Goal: Obtain resource: Download file/media

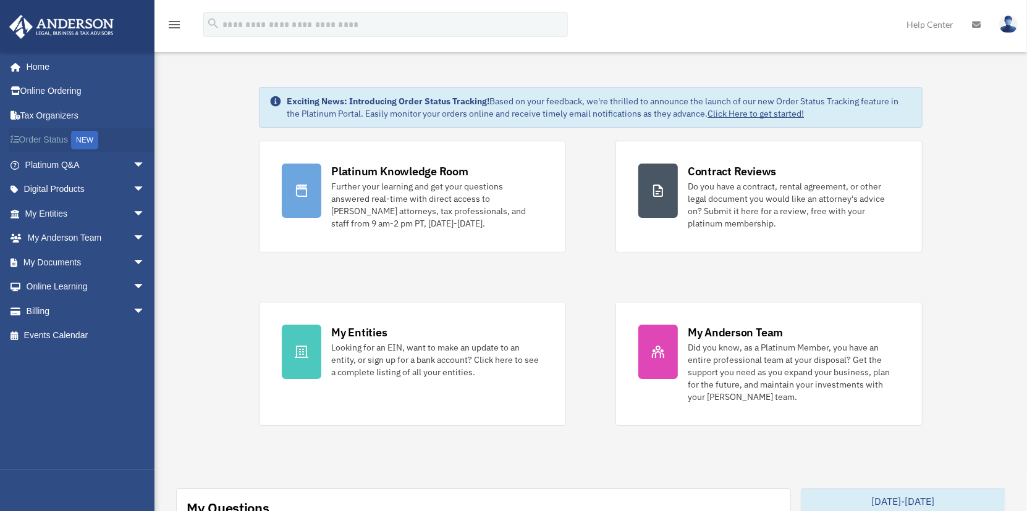
click at [49, 139] on link "Order Status NEW" at bounding box center [86, 140] width 155 height 25
click at [133, 163] on span "arrow_drop_down" at bounding box center [145, 165] width 25 height 25
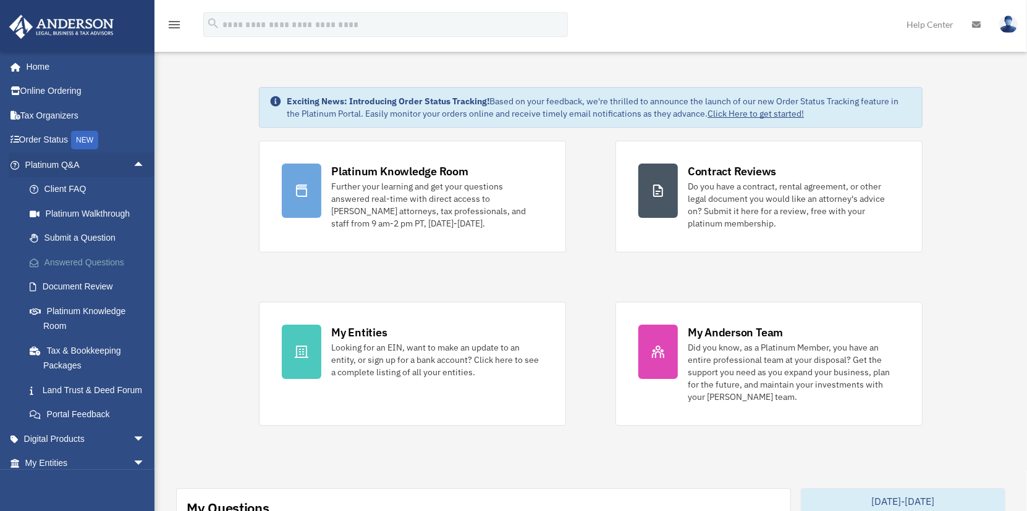
click at [81, 260] on link "Answered Questions" at bounding box center [90, 262] width 146 height 25
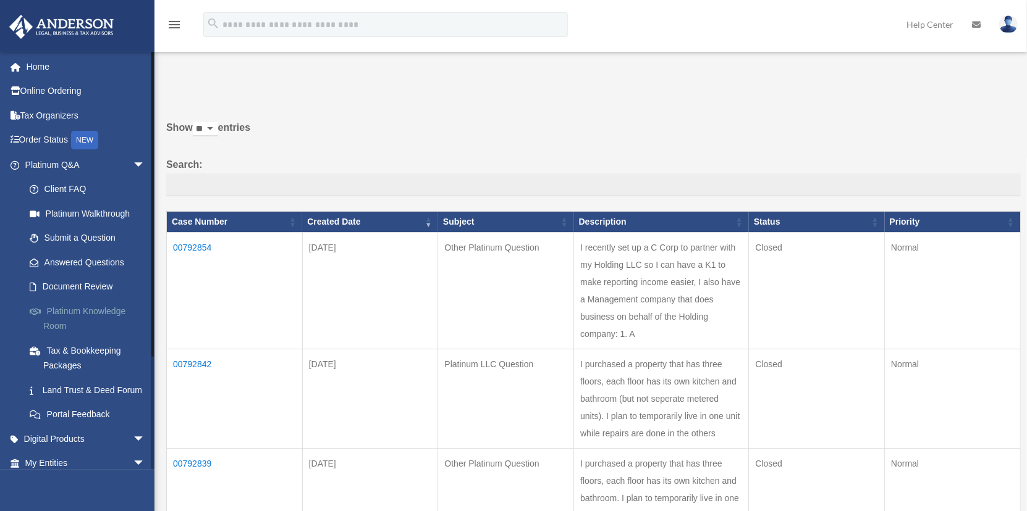
click at [69, 311] on link "Platinum Knowledge Room" at bounding box center [90, 319] width 146 height 40
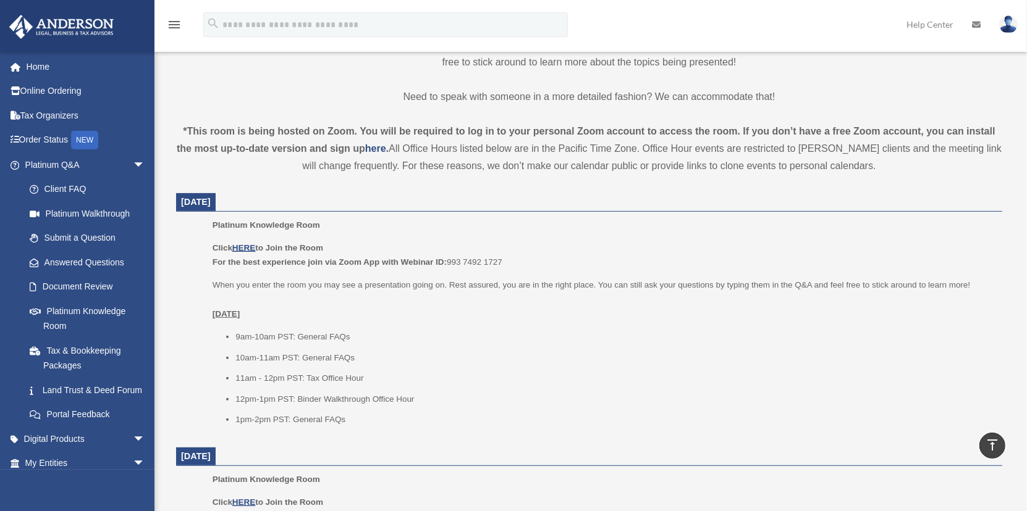
scroll to position [371, 0]
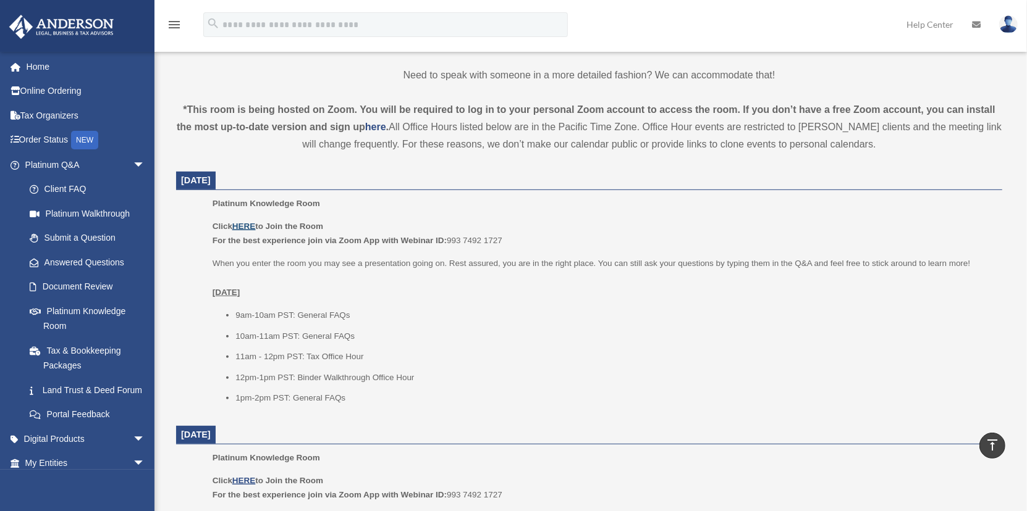
click at [244, 224] on u "HERE" at bounding box center [243, 226] width 23 height 9
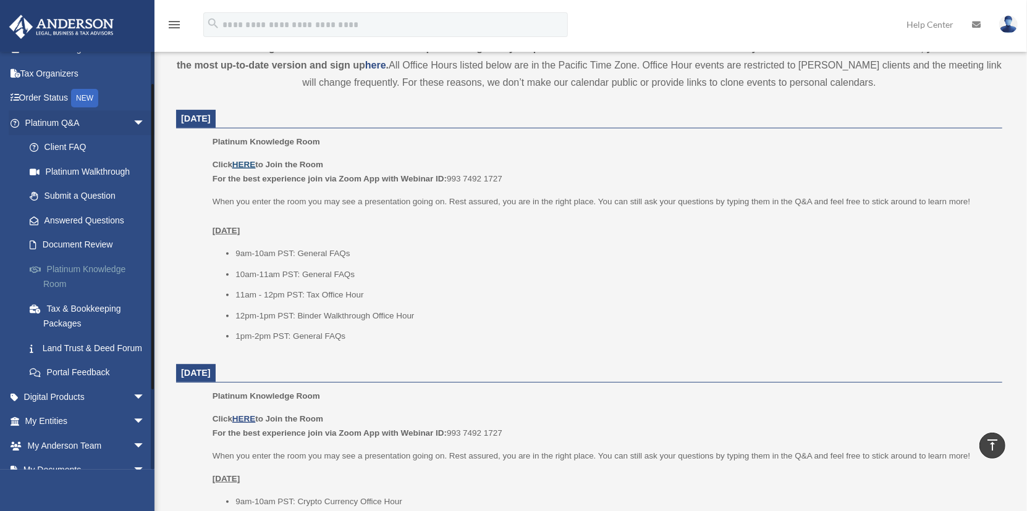
scroll to position [62, 0]
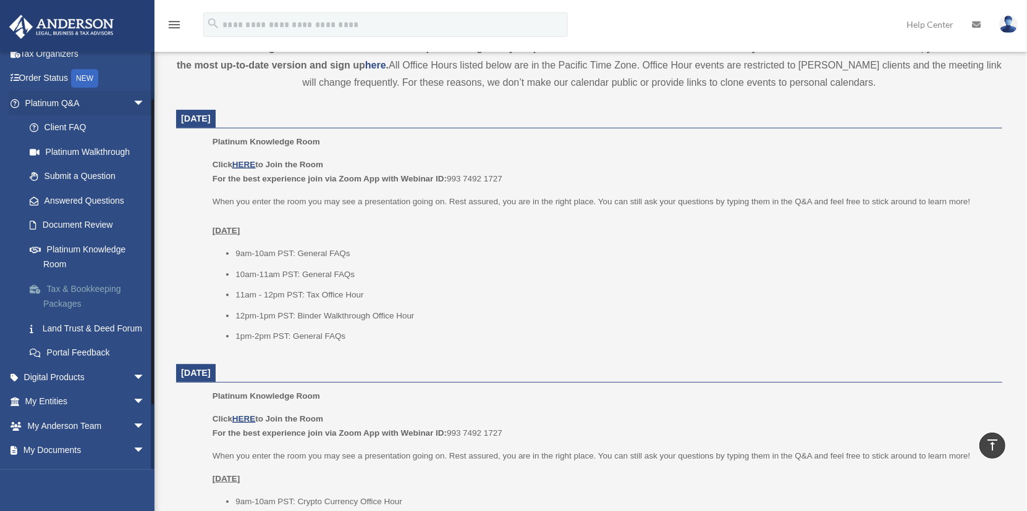
click at [83, 285] on link "Tax & Bookkeeping Packages" at bounding box center [90, 297] width 146 height 40
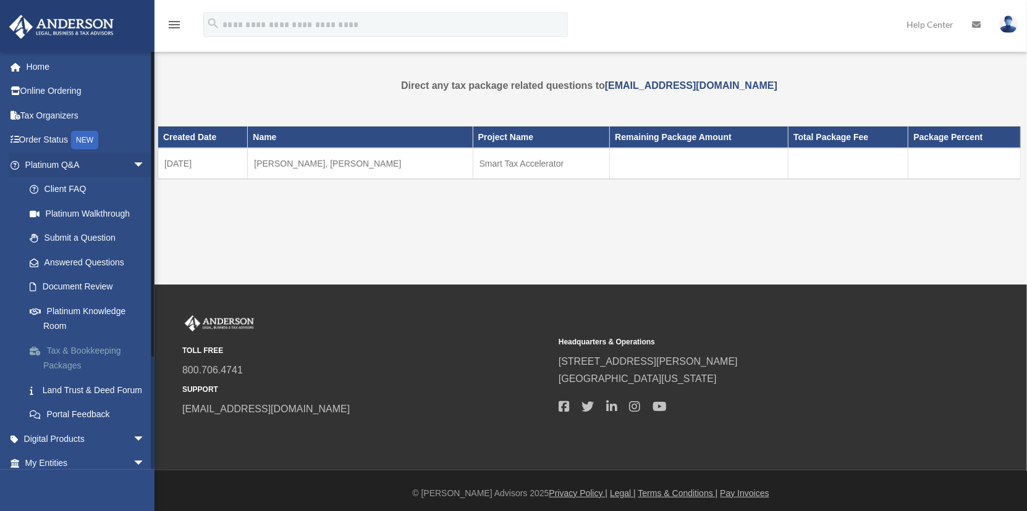
click at [72, 350] on link "Tax & Bookkeeping Packages" at bounding box center [90, 358] width 146 height 40
click at [678, 84] on link "mytaxteam@andersonadvisors.com" at bounding box center [691, 85] width 172 height 11
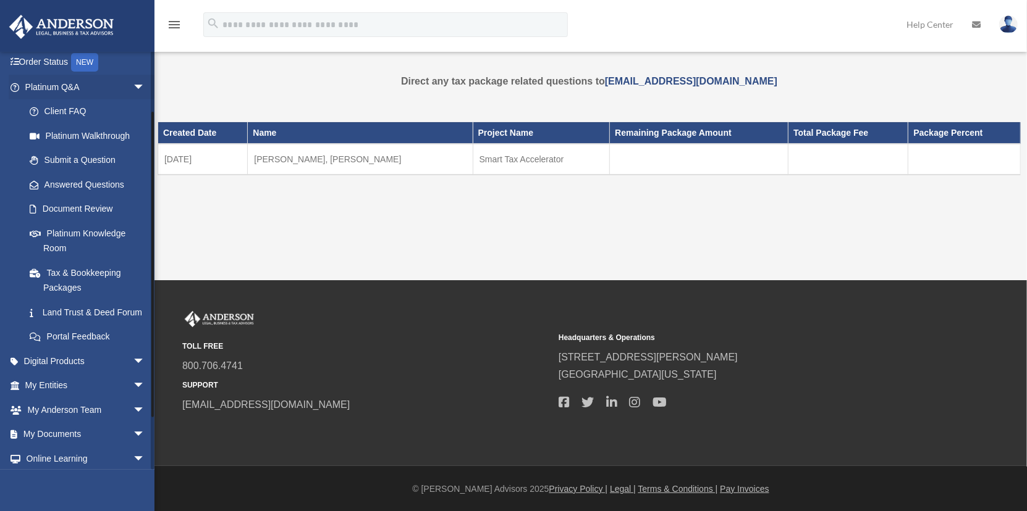
scroll to position [145, 0]
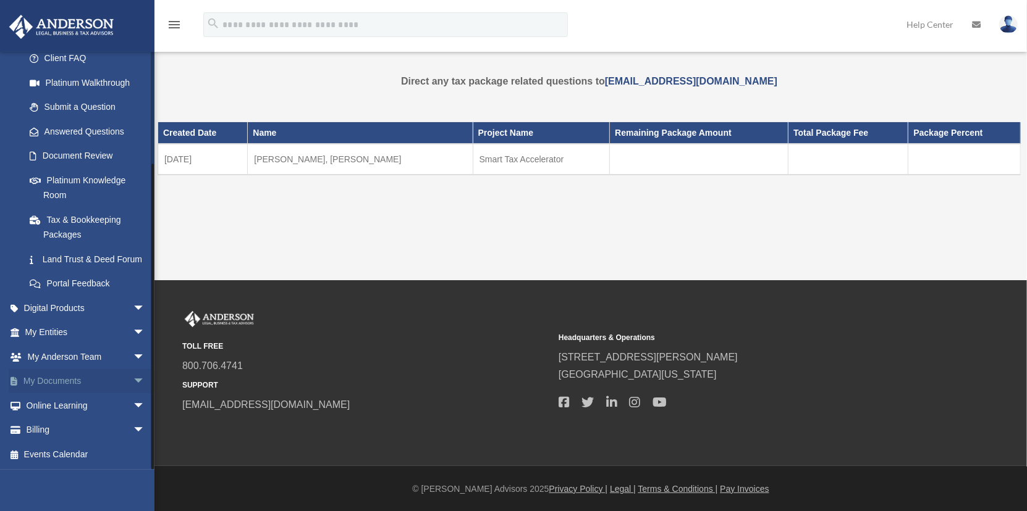
click at [133, 379] on span "arrow_drop_down" at bounding box center [145, 381] width 25 height 25
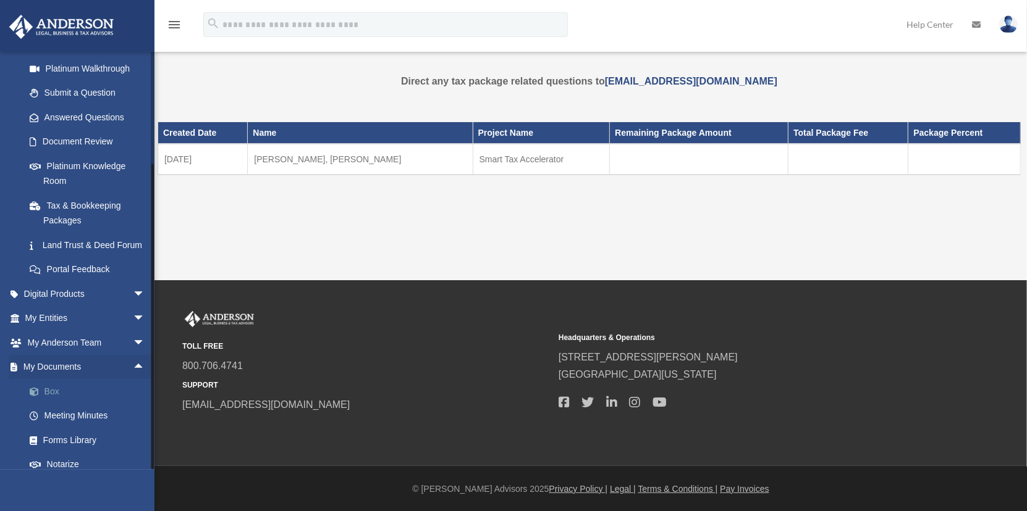
click at [50, 403] on link "Box" at bounding box center [90, 391] width 146 height 25
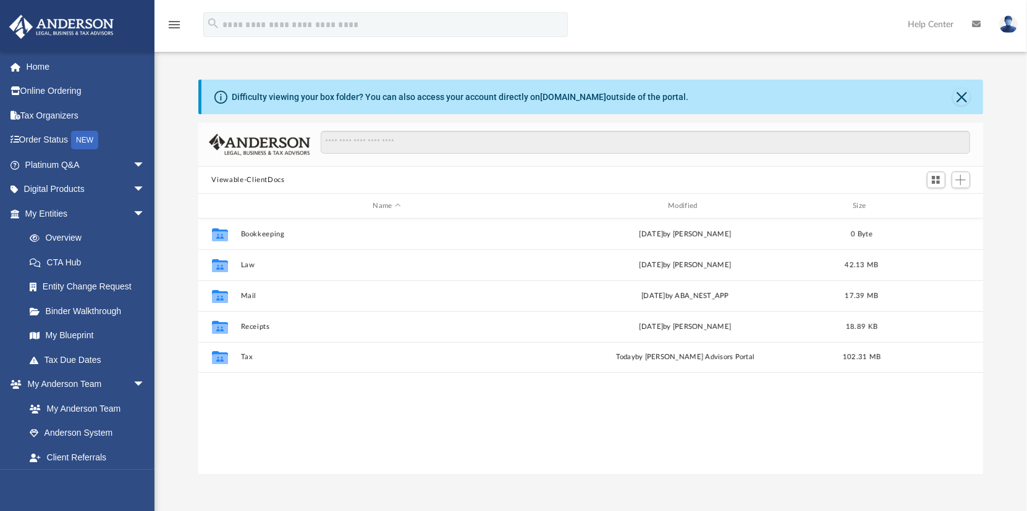
scroll to position [271, 776]
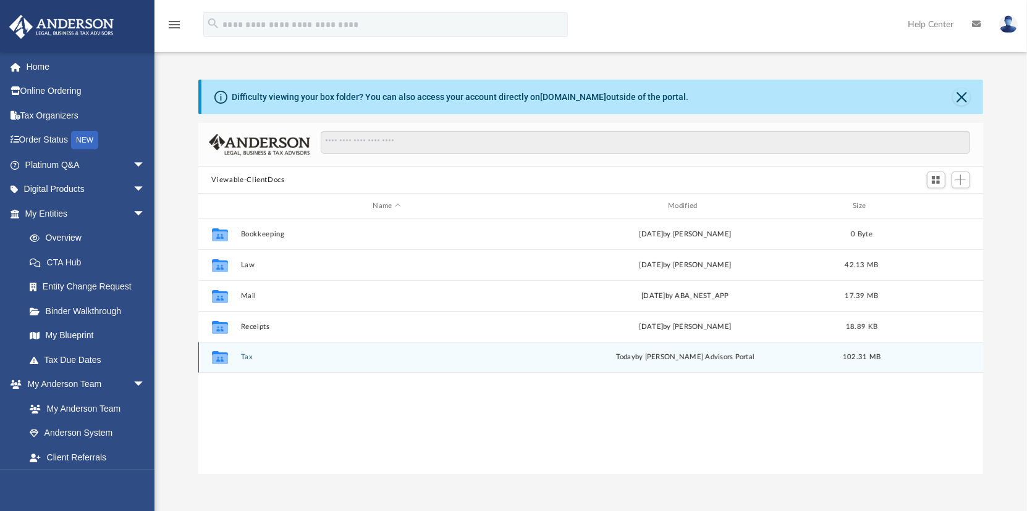
click at [248, 353] on button "Tax" at bounding box center [386, 357] width 293 height 8
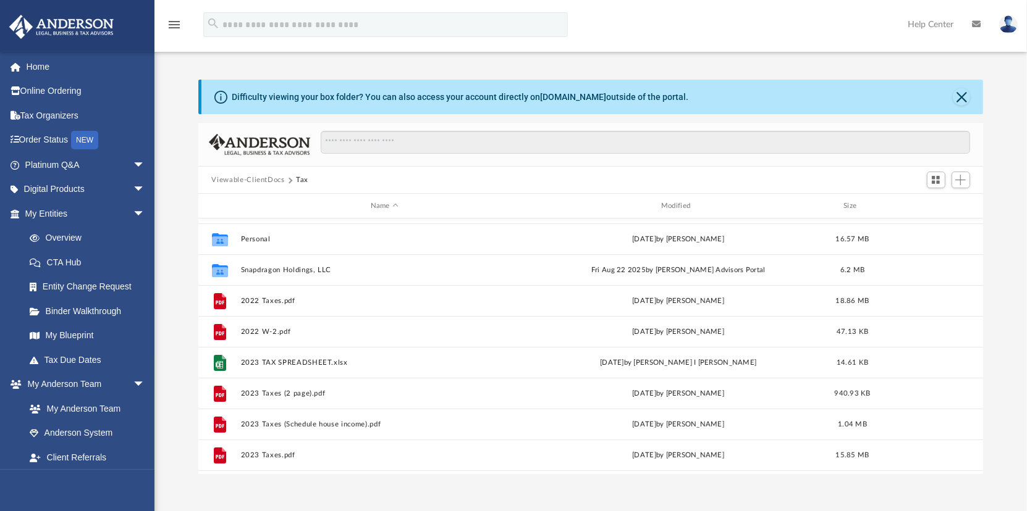
scroll to position [0, 0]
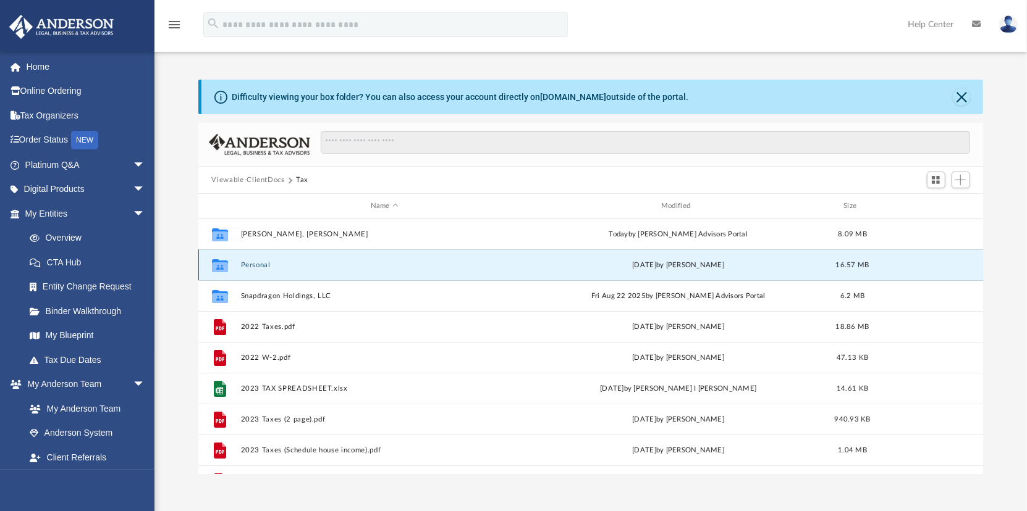
click at [258, 264] on button "Personal" at bounding box center [384, 265] width 288 height 8
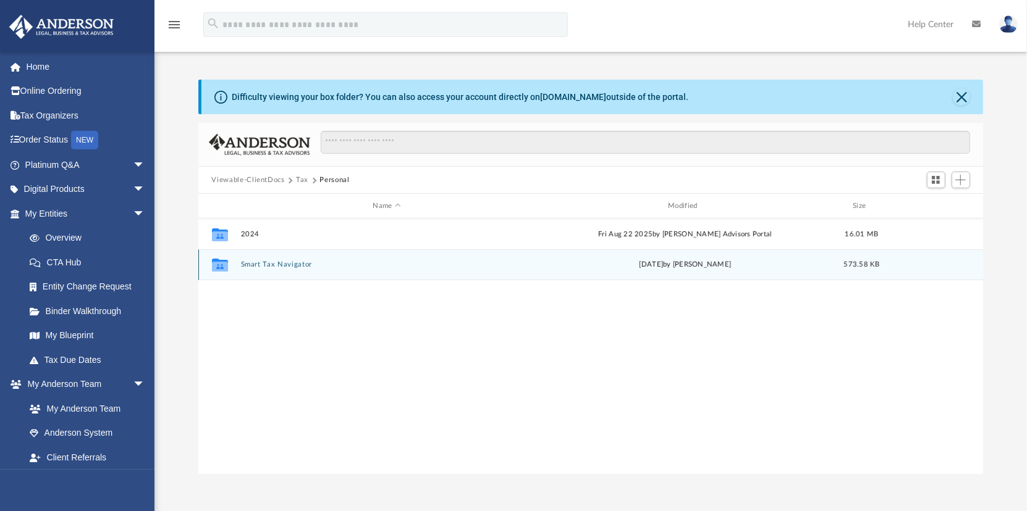
click at [257, 263] on button "Smart Tax Navigator" at bounding box center [386, 265] width 293 height 8
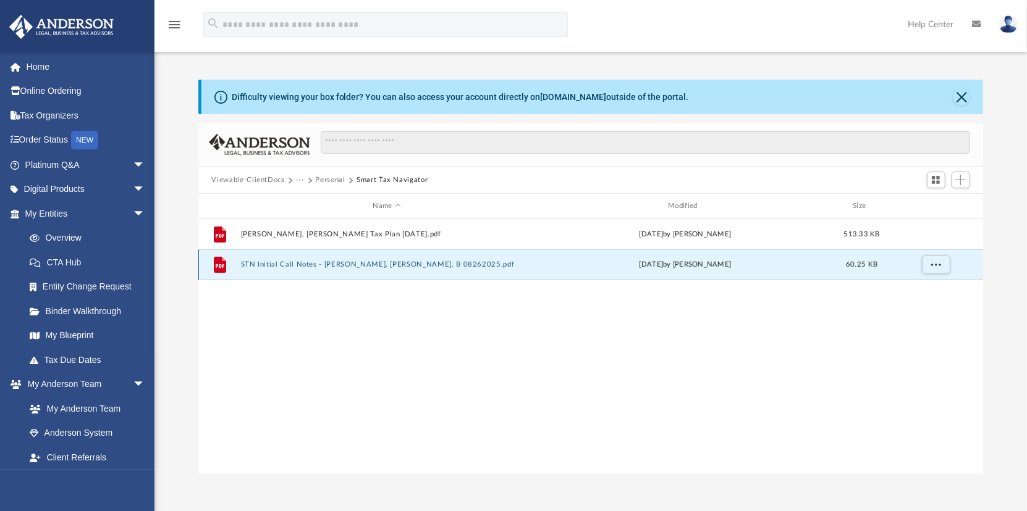
click at [287, 263] on button "STN Initial Call Notes - Matthew, Neil - Stuck, B 08262025.pdf" at bounding box center [386, 265] width 293 height 8
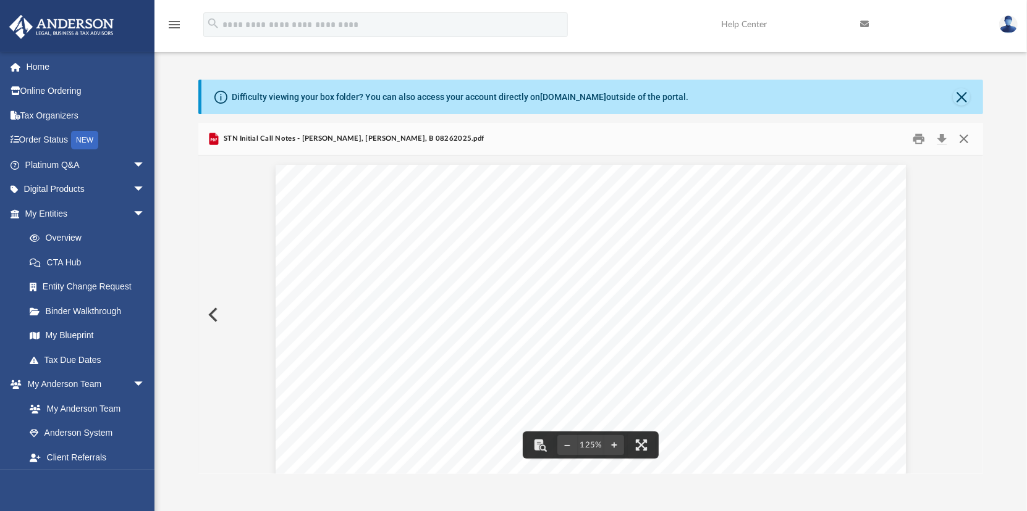
click at [964, 136] on button "Close" at bounding box center [963, 139] width 22 height 19
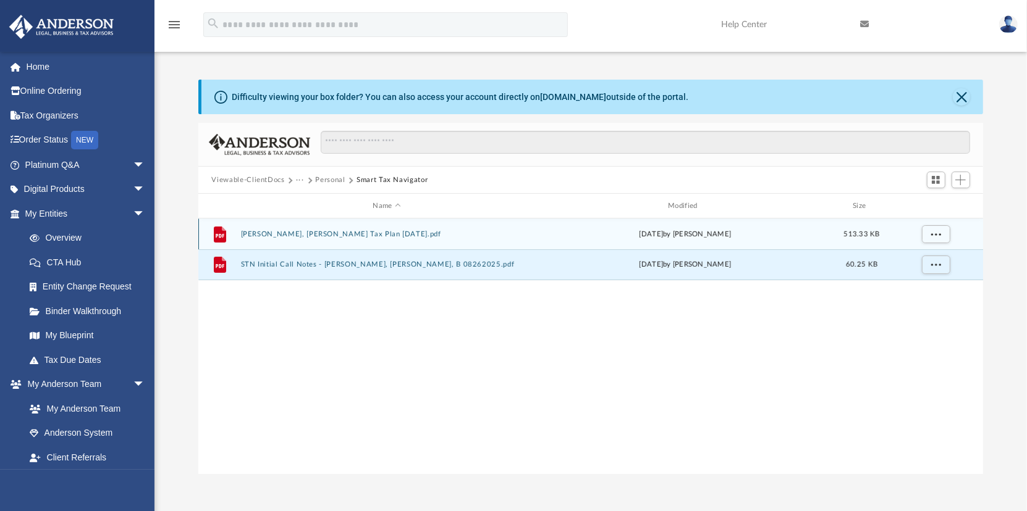
click at [276, 233] on button "Matthew, Neil Tax Plan 2025-08-28.pdf" at bounding box center [386, 234] width 293 height 8
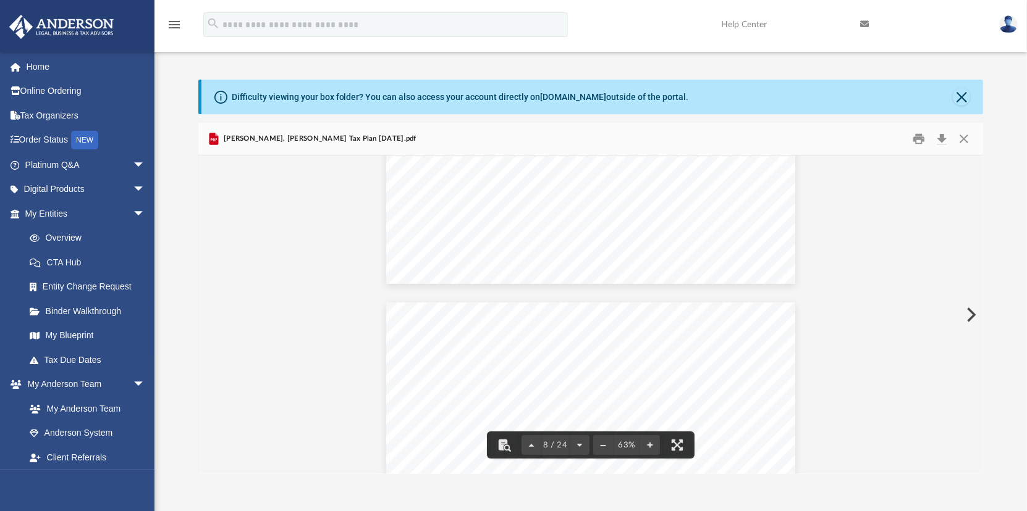
scroll to position [2224, 0]
click at [650, 445] on button "File preview" at bounding box center [650, 445] width 20 height 27
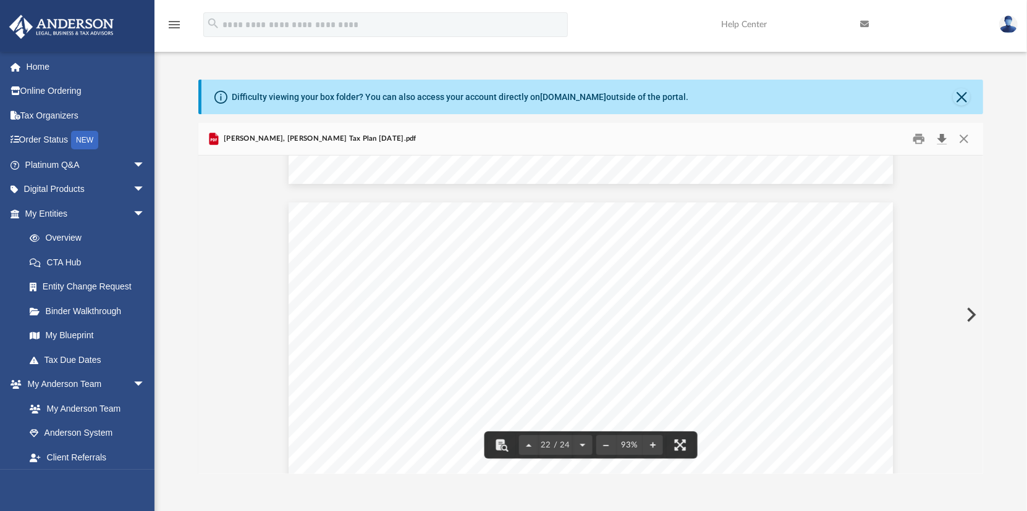
click at [941, 135] on button "Download" at bounding box center [942, 139] width 22 height 19
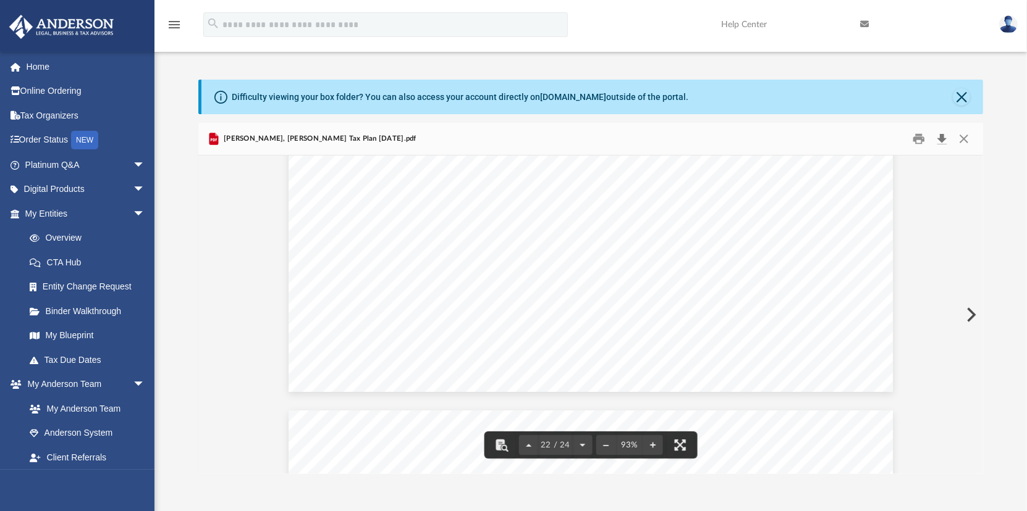
scroll to position [10215, 0]
click at [967, 137] on button "Close" at bounding box center [963, 139] width 22 height 19
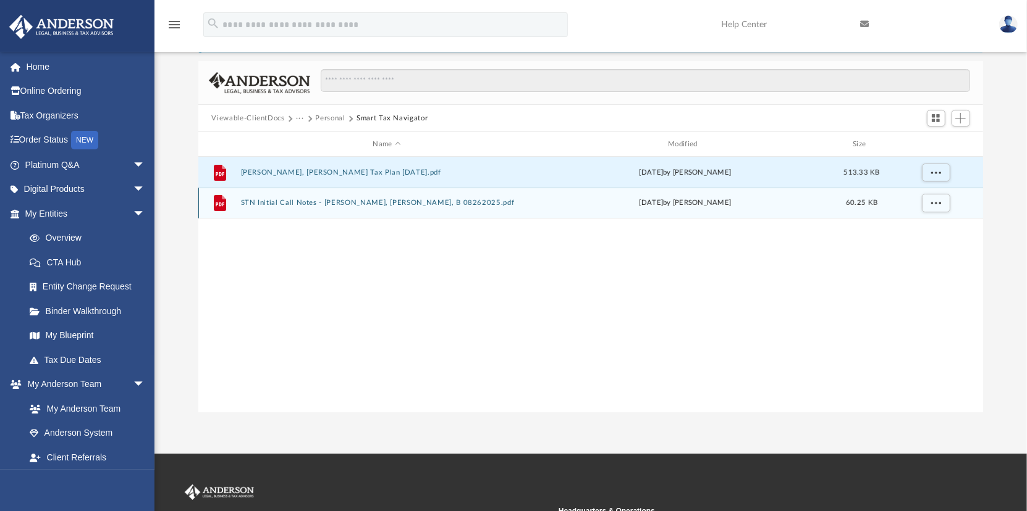
scroll to position [0, 0]
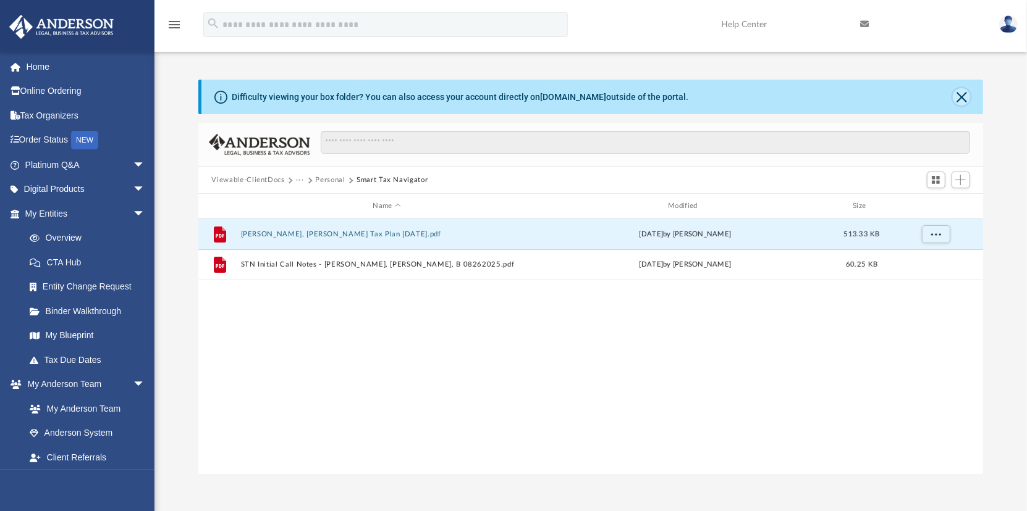
click at [961, 94] on button "Close" at bounding box center [960, 96] width 17 height 17
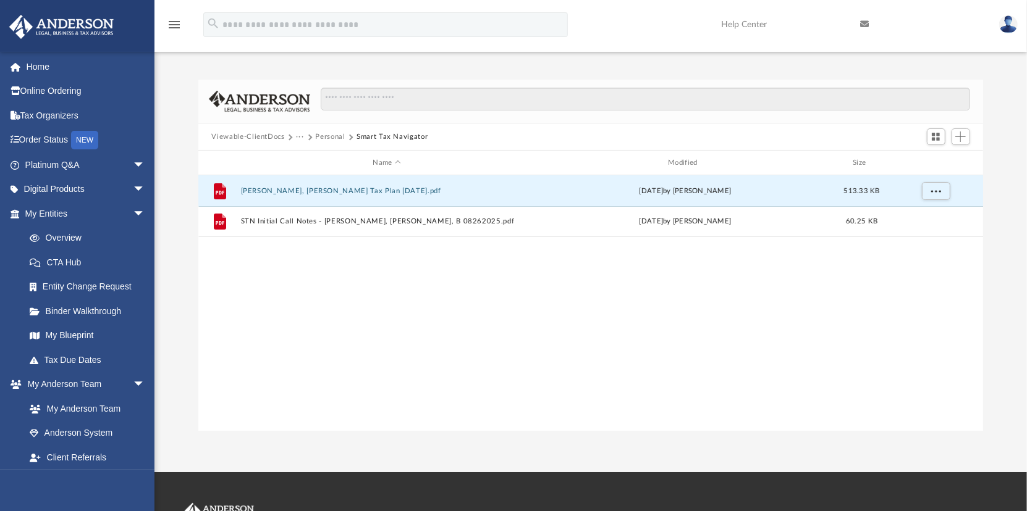
click at [616, 292] on div "File Matthew, Neil Tax Plan 2025-08-28.pdf Fri Aug 29 2025 by Brittany Stuck 51…" at bounding box center [590, 303] width 785 height 256
click at [334, 135] on button "Personal" at bounding box center [331, 137] width 30 height 11
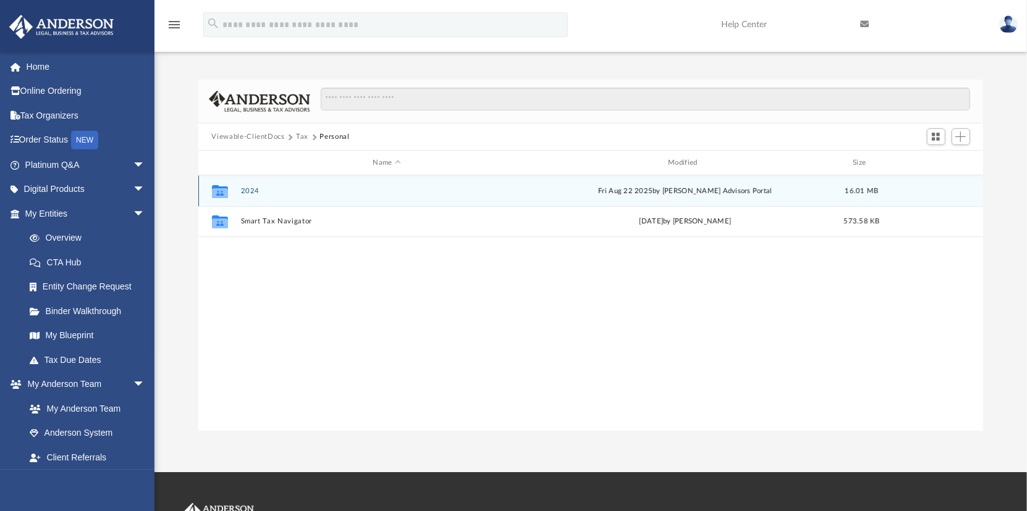
click at [251, 188] on button "2024" at bounding box center [386, 191] width 293 height 8
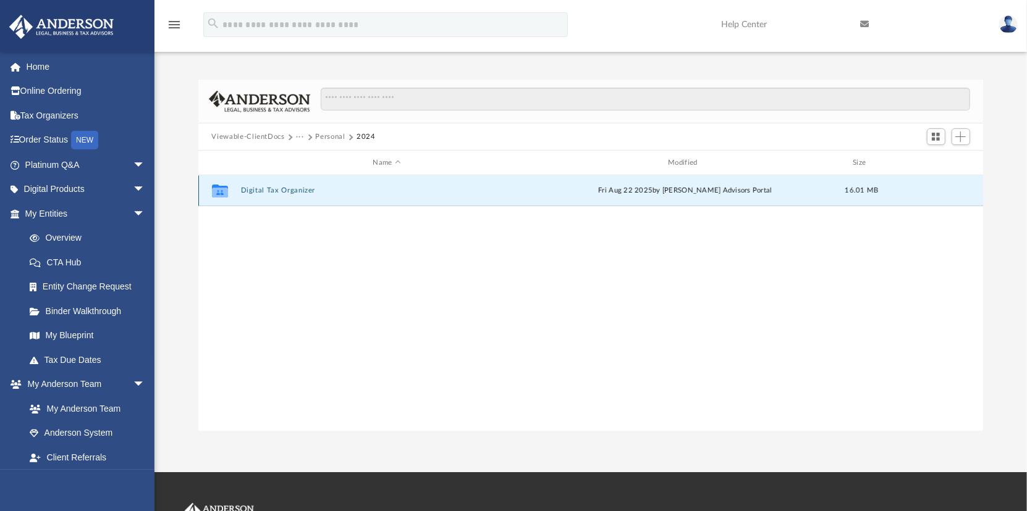
click at [275, 189] on button "Digital Tax Organizer" at bounding box center [386, 191] width 293 height 8
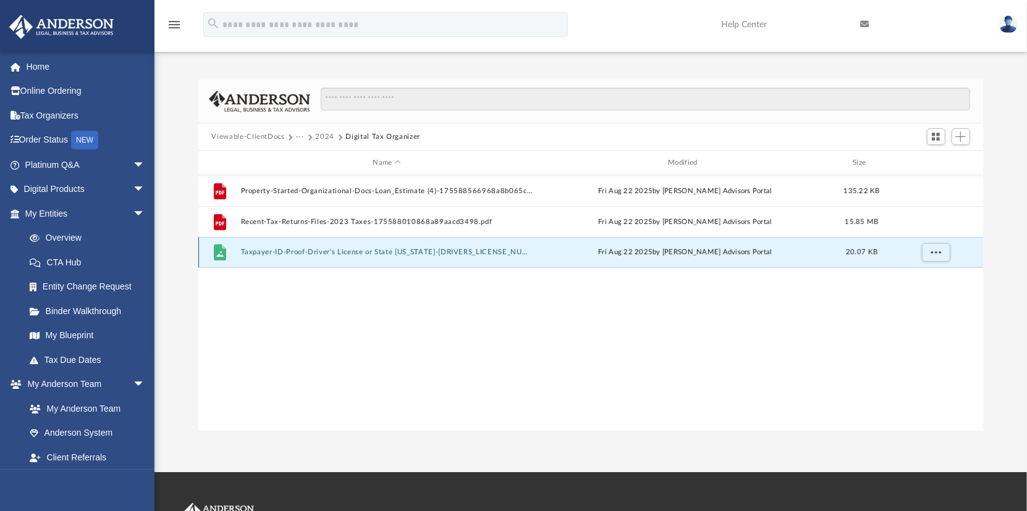
click at [304, 251] on button "Taxpayer-ID-Proof-Driver's License or State ID-175588047168a89c176a1ea.jpg" at bounding box center [386, 252] width 293 height 8
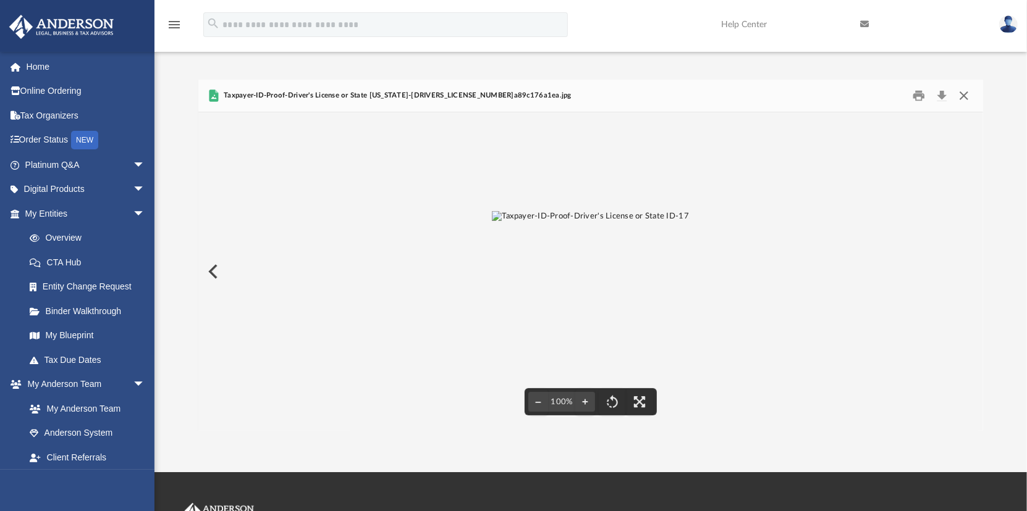
click at [964, 91] on button "Close" at bounding box center [963, 95] width 22 height 19
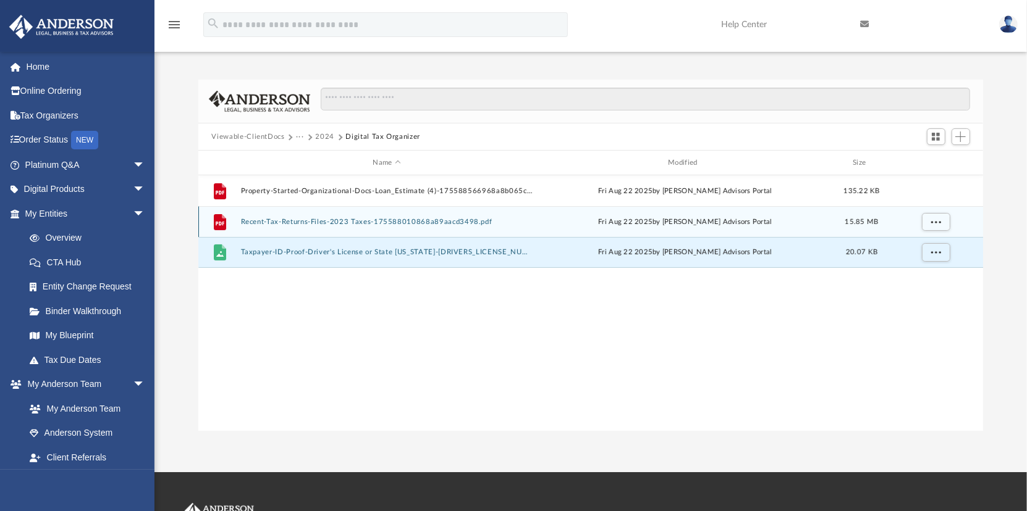
click at [305, 221] on button "Recent-Tax-Returns-Files-2023 Taxes-175588010868a89aacd3498.pdf" at bounding box center [386, 222] width 293 height 8
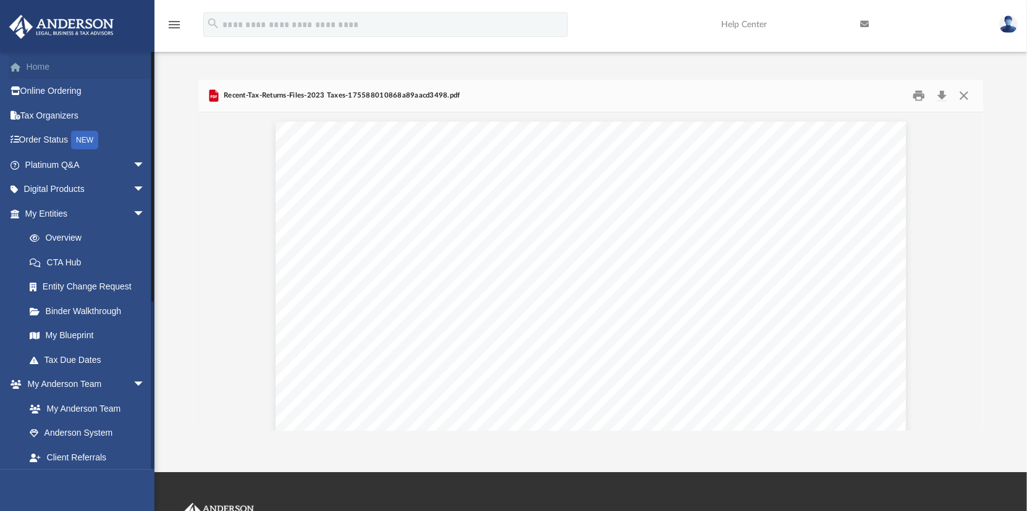
click at [44, 67] on link "Home" at bounding box center [86, 66] width 155 height 25
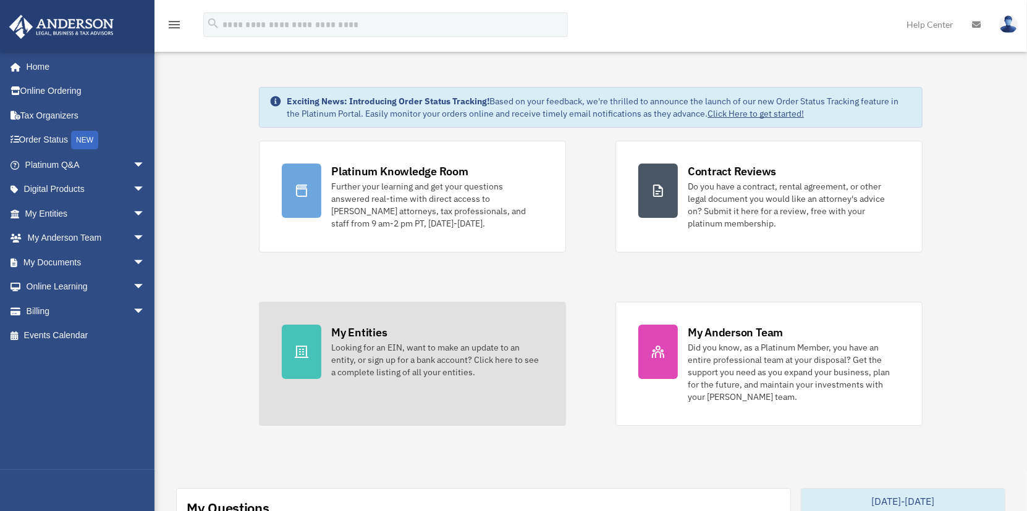
click at [349, 331] on div "My Entities" at bounding box center [359, 332] width 56 height 15
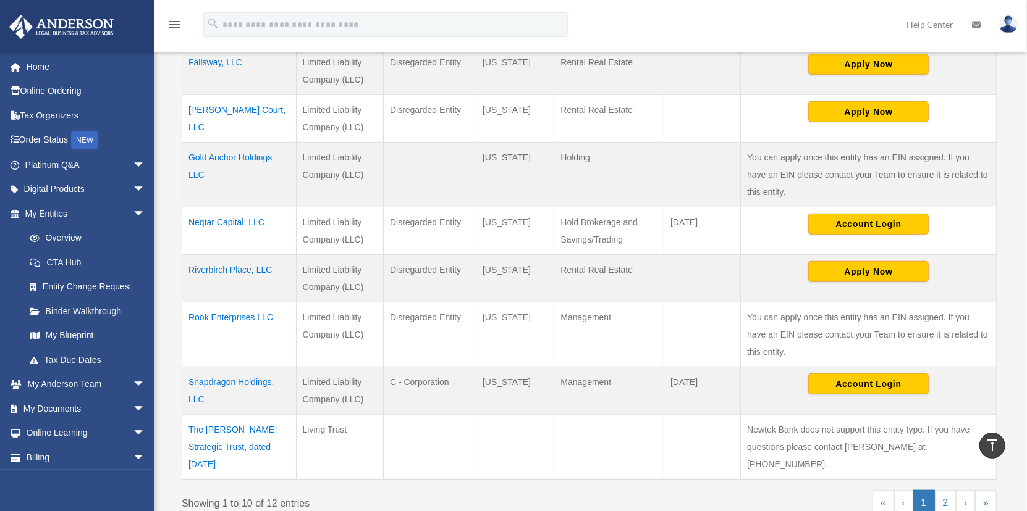
scroll to position [432, 0]
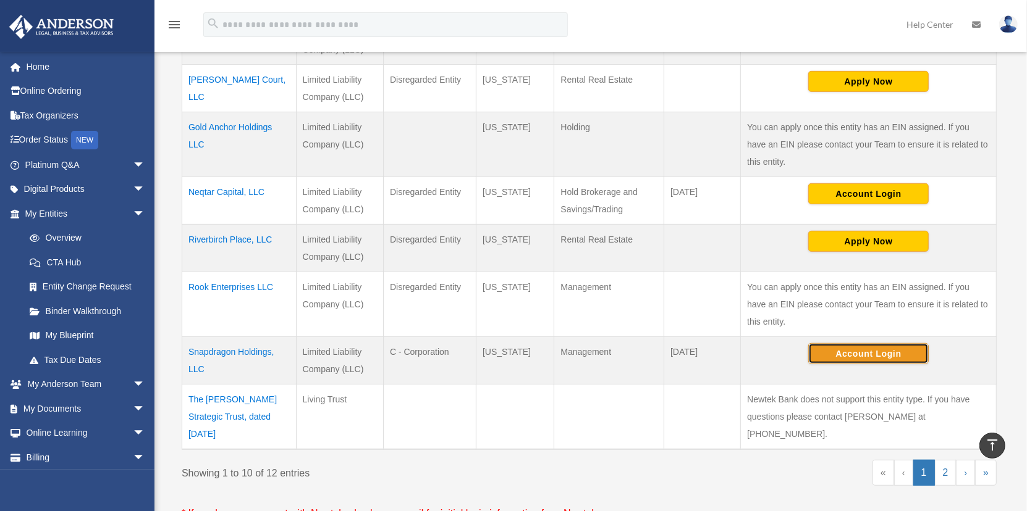
click at [875, 351] on button "Account Login" at bounding box center [868, 353] width 120 height 21
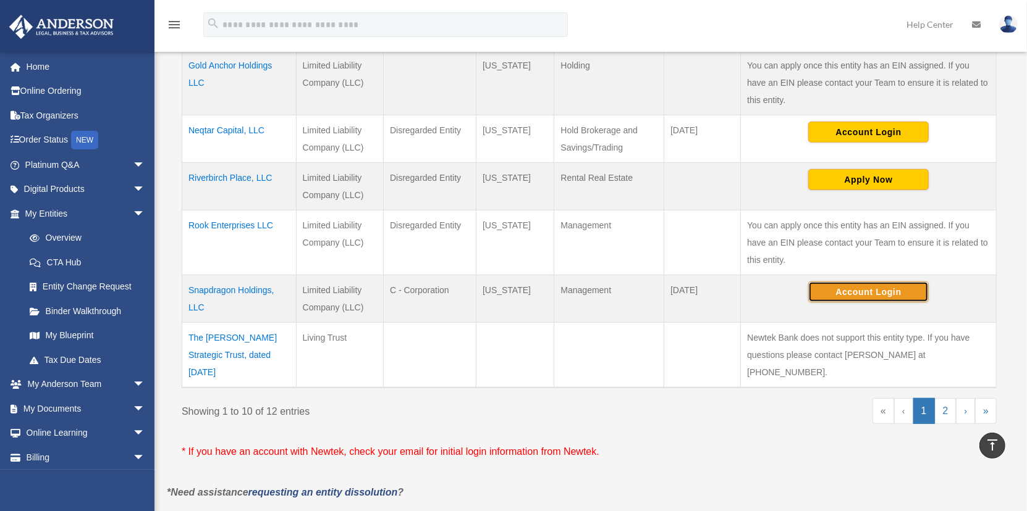
click at [868, 289] on button "Account Login" at bounding box center [868, 292] width 120 height 21
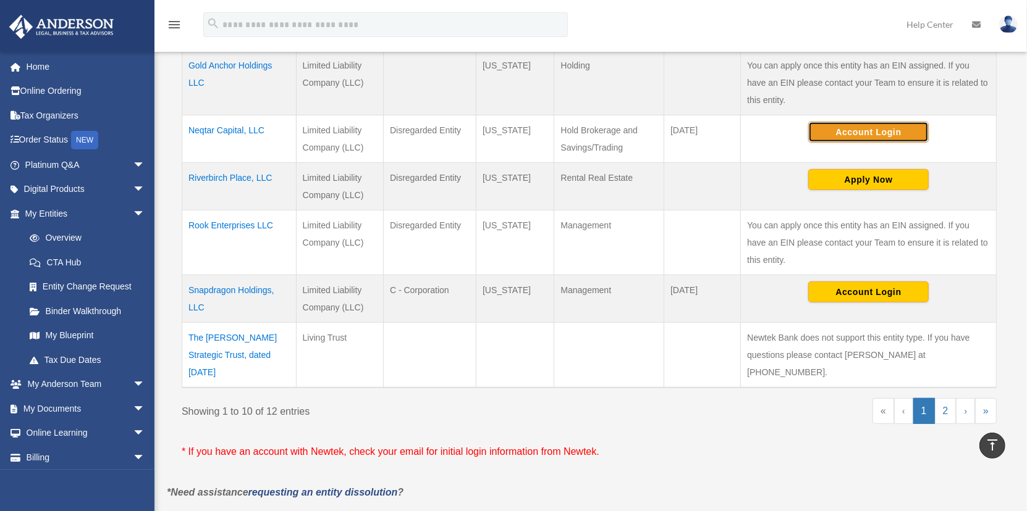
click at [871, 127] on button "Account Login" at bounding box center [868, 132] width 120 height 21
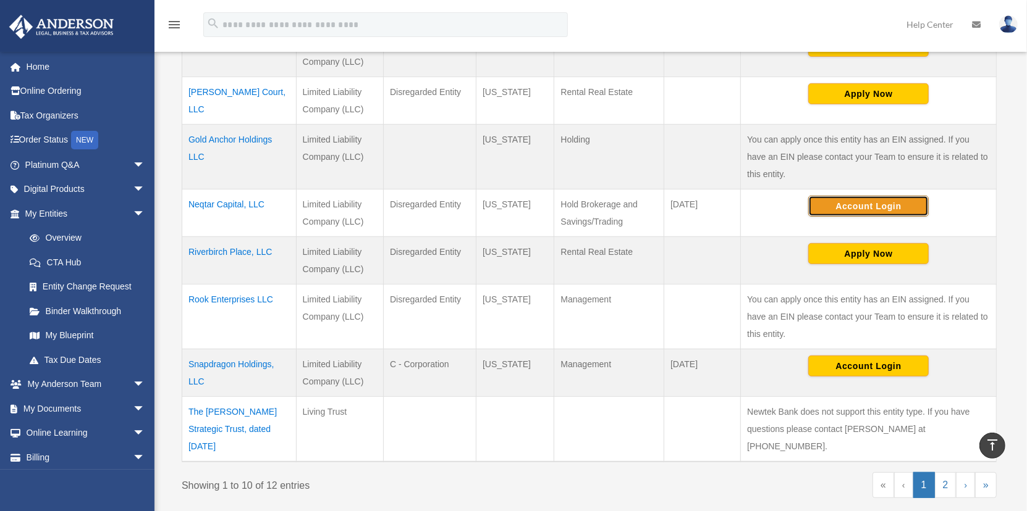
scroll to position [371, 0]
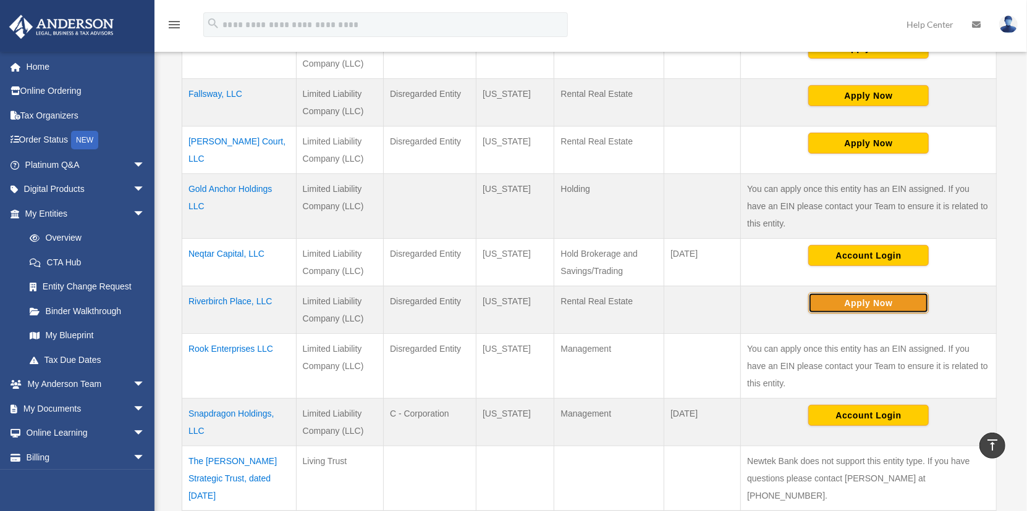
click at [865, 303] on button "Apply Now" at bounding box center [868, 303] width 120 height 21
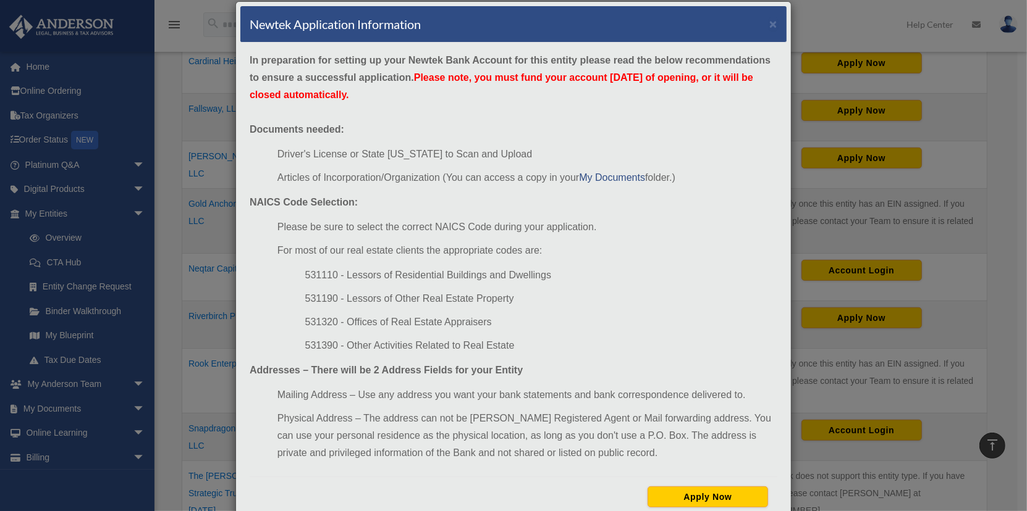
scroll to position [0, 0]
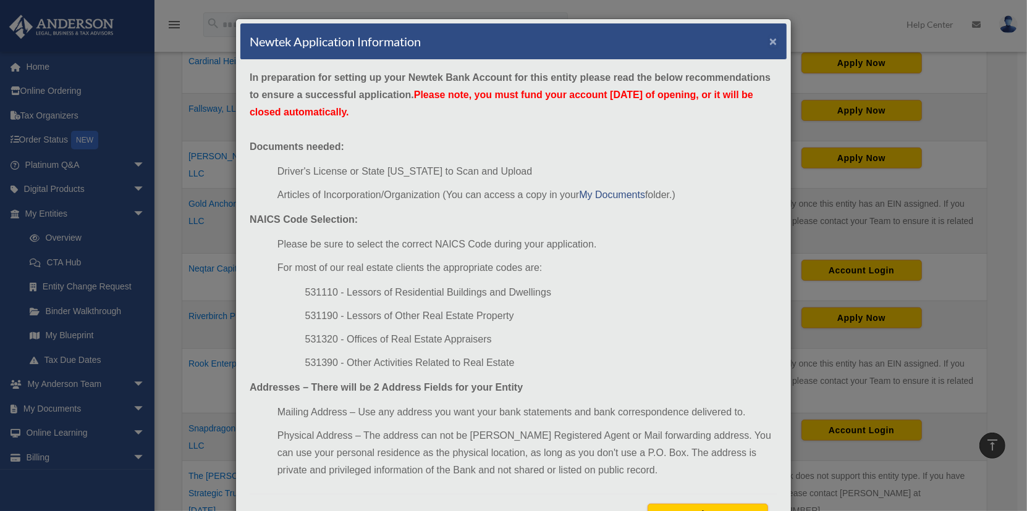
click at [769, 38] on button "×" at bounding box center [773, 41] width 8 height 13
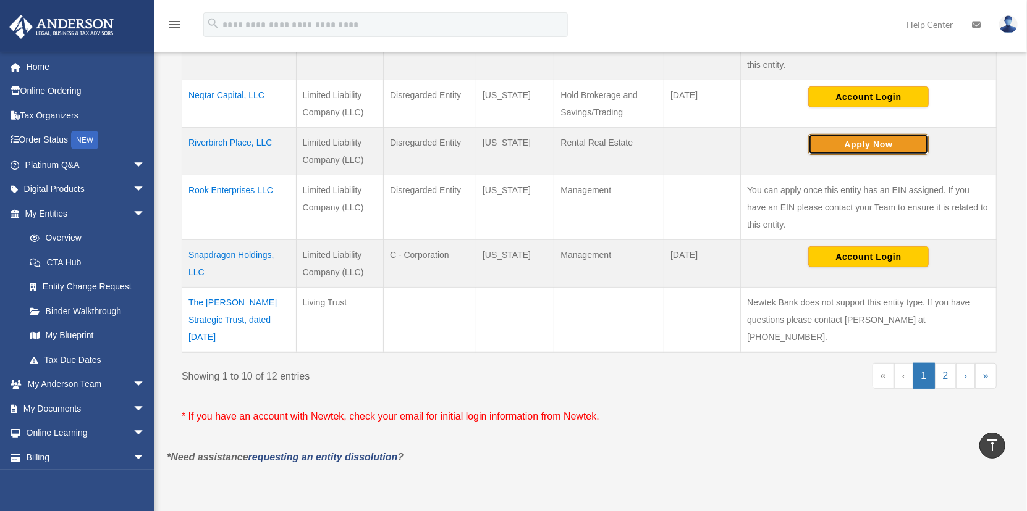
scroll to position [556, 0]
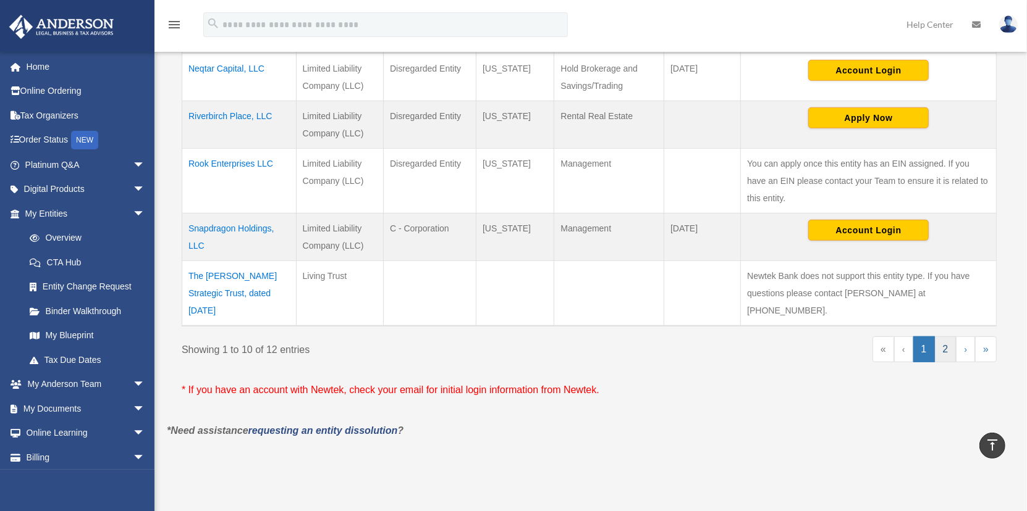
click at [948, 337] on link "2" at bounding box center [946, 350] width 22 height 26
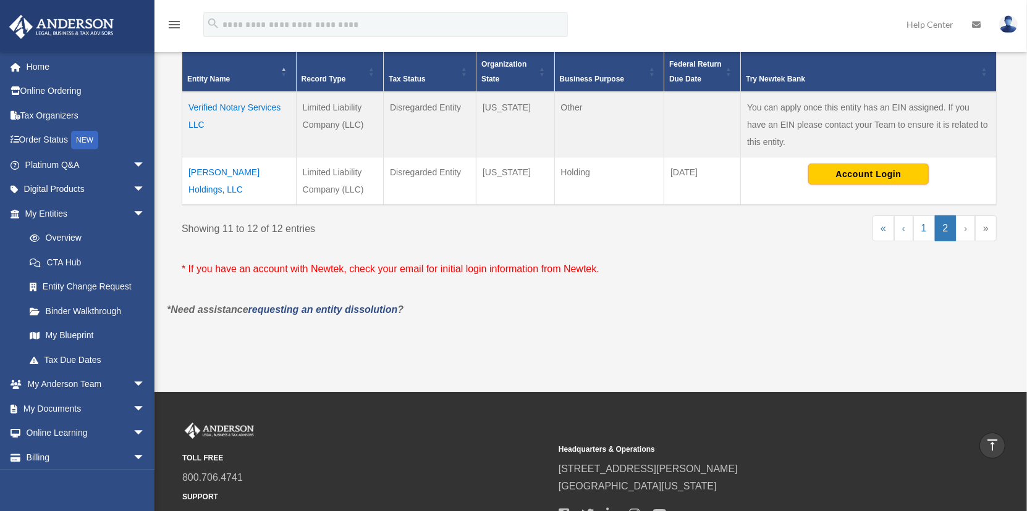
scroll to position [250, 0]
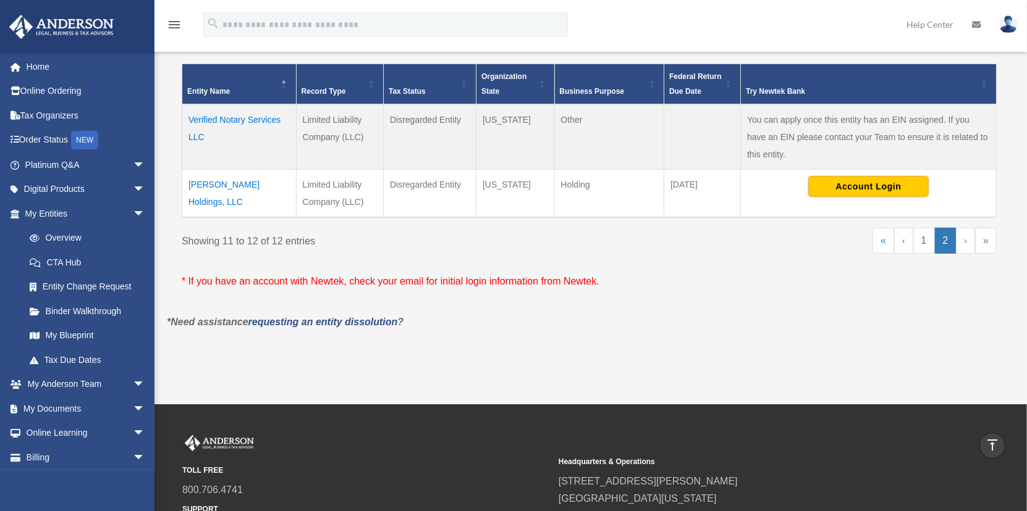
click at [243, 117] on td "Verified Notary Services LLC" at bounding box center [239, 136] width 114 height 65
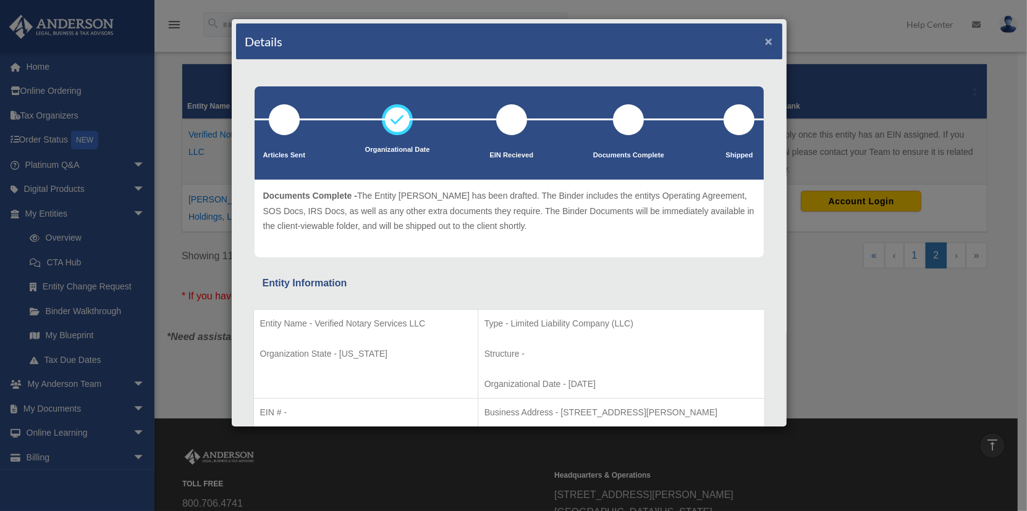
click at [765, 38] on button "×" at bounding box center [769, 41] width 8 height 13
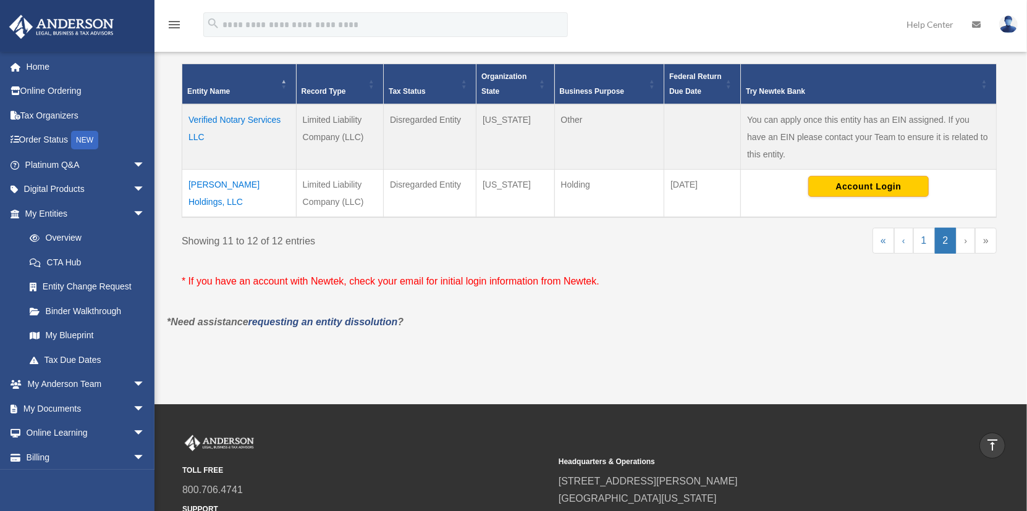
click at [238, 183] on td "[PERSON_NAME] Holdings, LLC" at bounding box center [239, 194] width 114 height 48
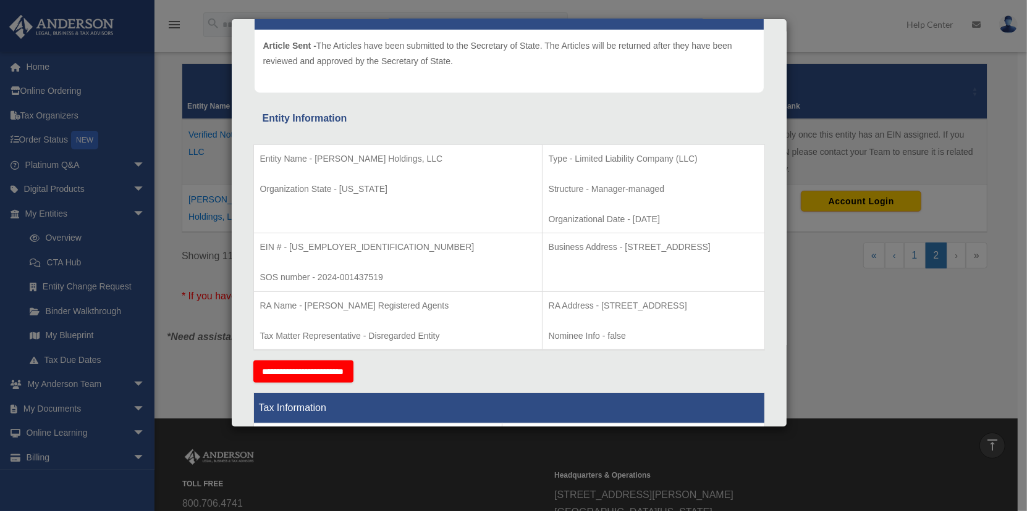
scroll to position [124, 0]
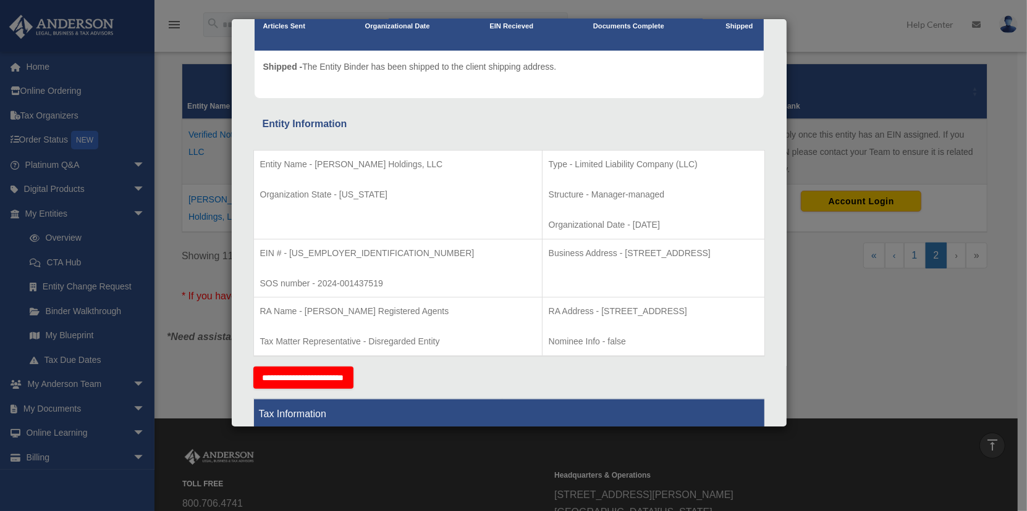
click at [801, 27] on div "Details × Articles Sent Organizational Date" at bounding box center [513, 255] width 1027 height 511
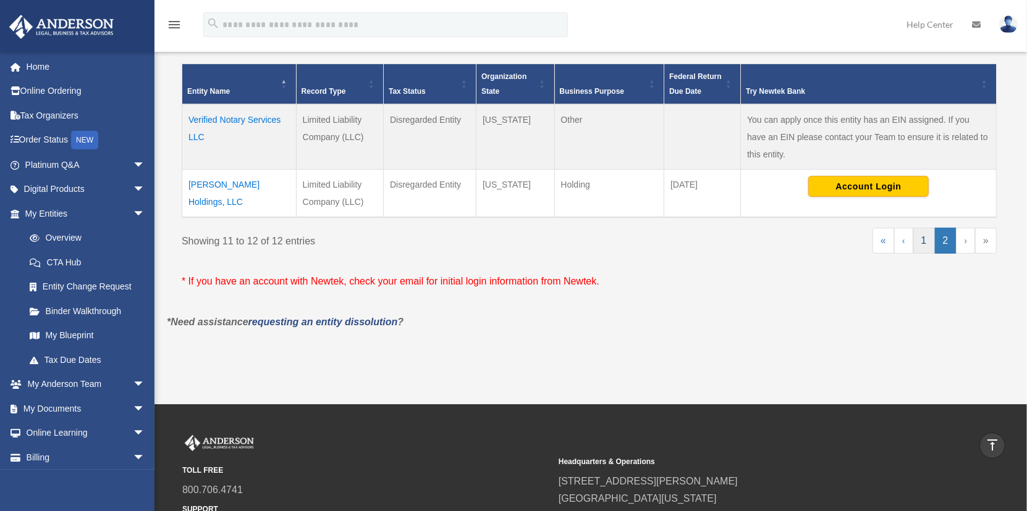
click at [923, 235] on link "1" at bounding box center [924, 241] width 22 height 26
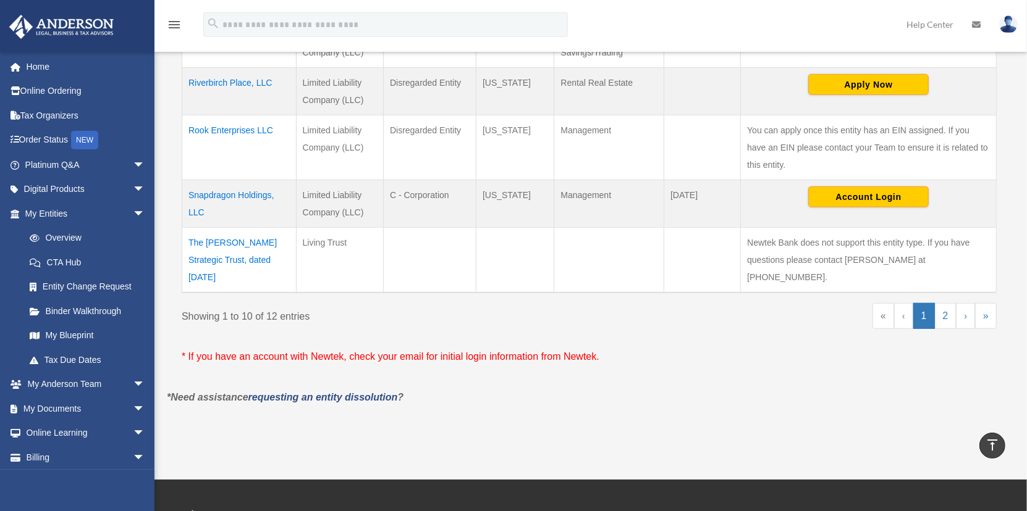
scroll to position [569, 0]
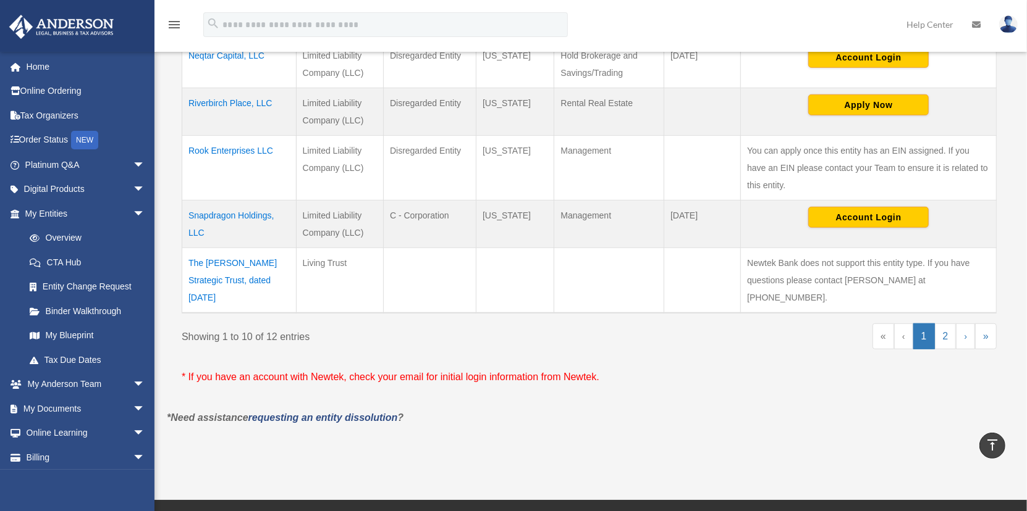
click at [232, 148] on td "Rook Enterprises LLC" at bounding box center [239, 168] width 114 height 65
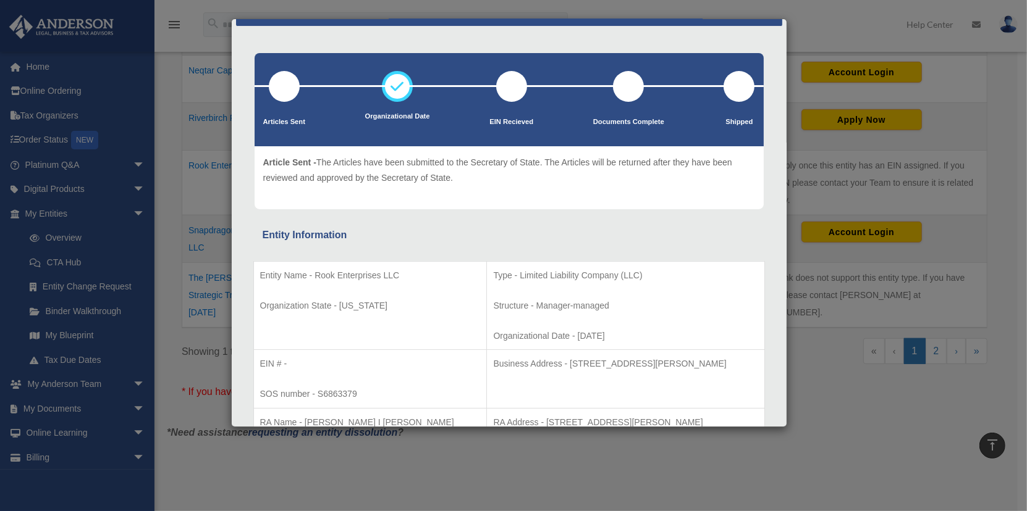
scroll to position [62, 0]
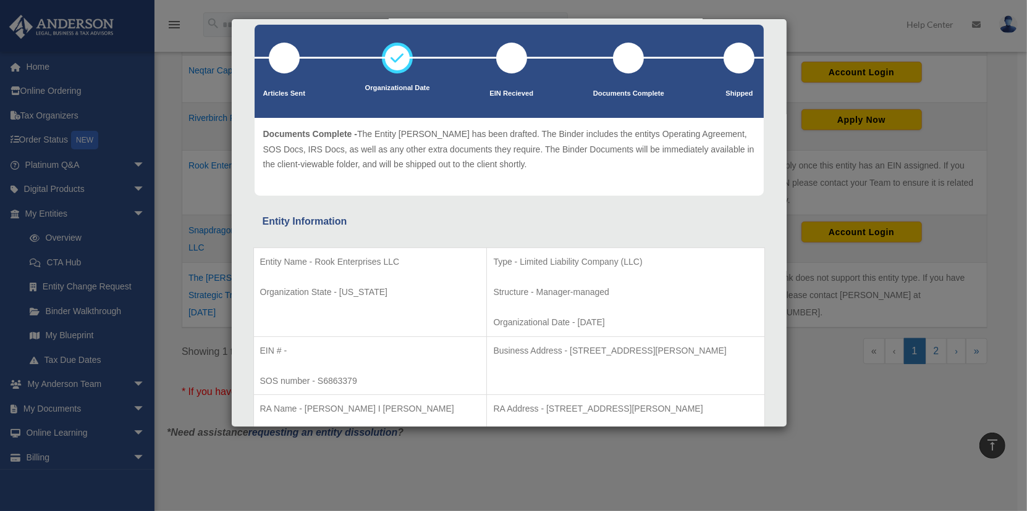
click at [968, 118] on div "Details × Articles Sent Organizational Date" at bounding box center [513, 255] width 1027 height 511
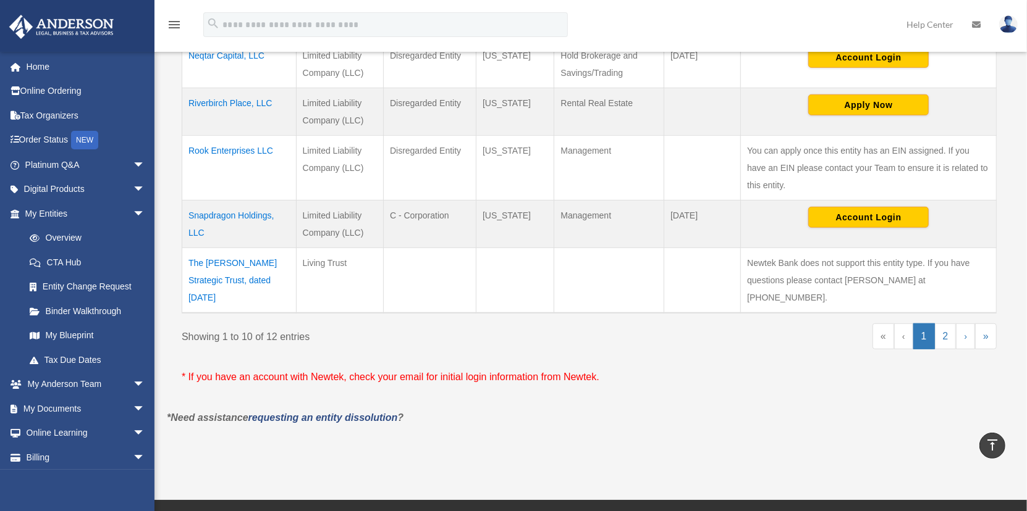
click at [227, 214] on td "Snapdragon Holdings, LLC" at bounding box center [239, 225] width 114 height 48
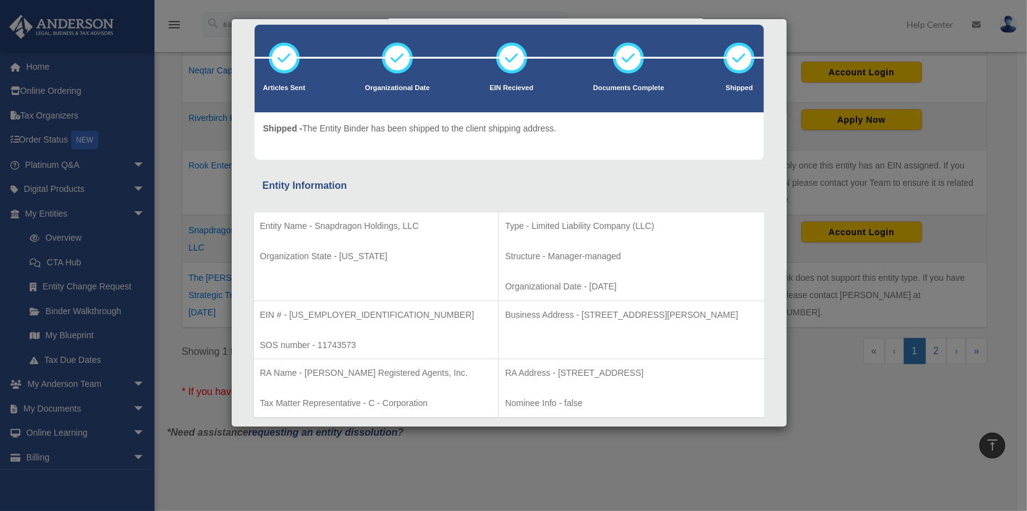
click at [805, 22] on div "Details × Articles Sent Organizational Date" at bounding box center [513, 255] width 1027 height 511
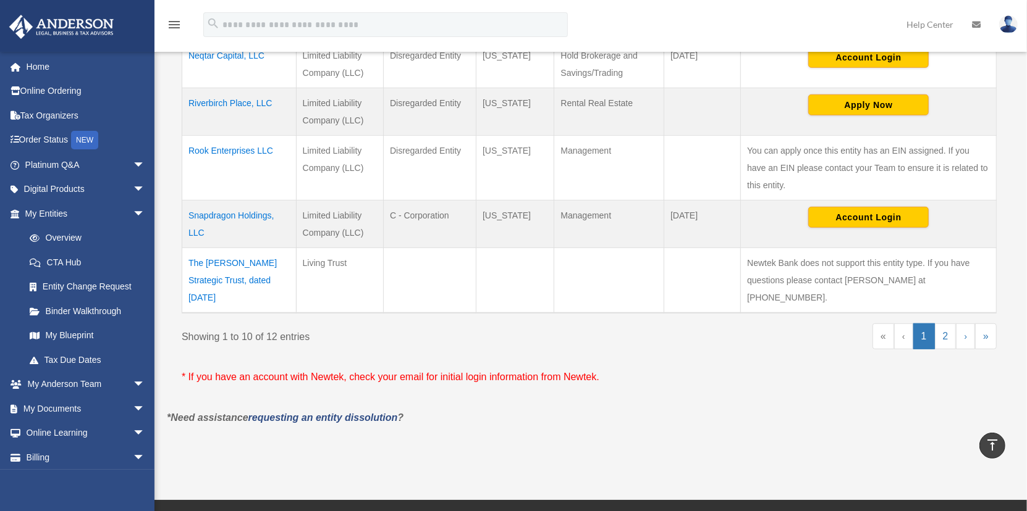
click at [245, 263] on td "The Matthew Strategic Trust, dated June 4, 2020" at bounding box center [239, 280] width 114 height 65
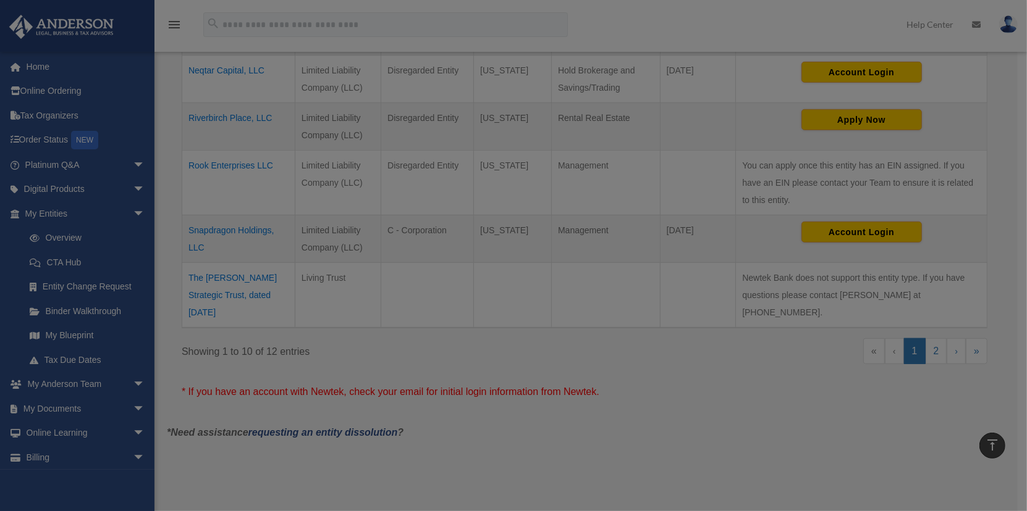
scroll to position [0, 0]
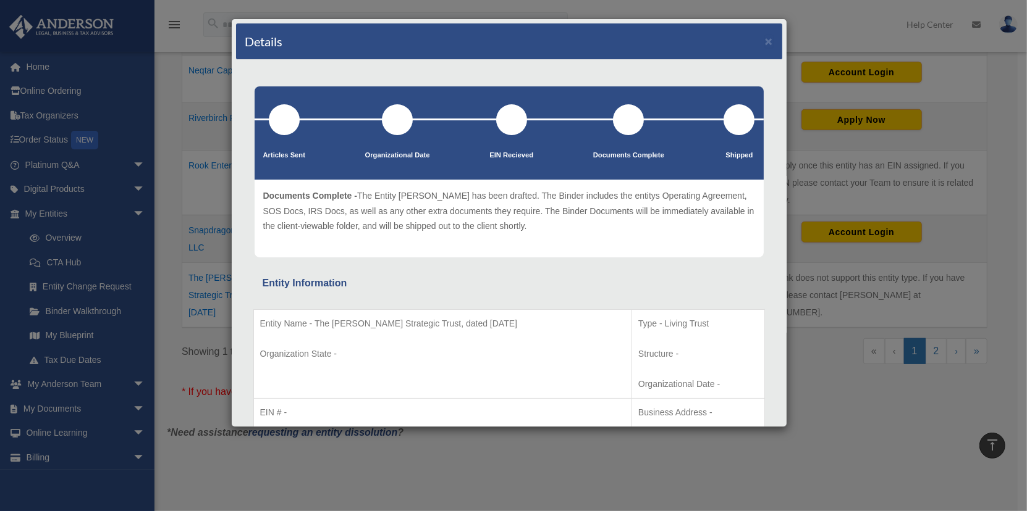
click at [832, 22] on div "Details × Articles Sent Organizational Date" at bounding box center [513, 255] width 1027 height 511
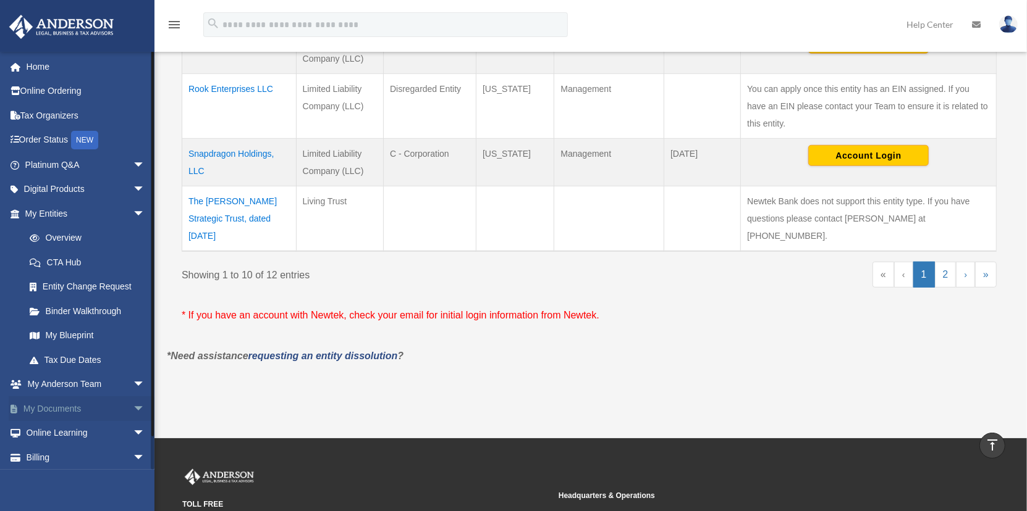
click at [45, 405] on link "My Documents arrow_drop_down" at bounding box center [86, 409] width 155 height 25
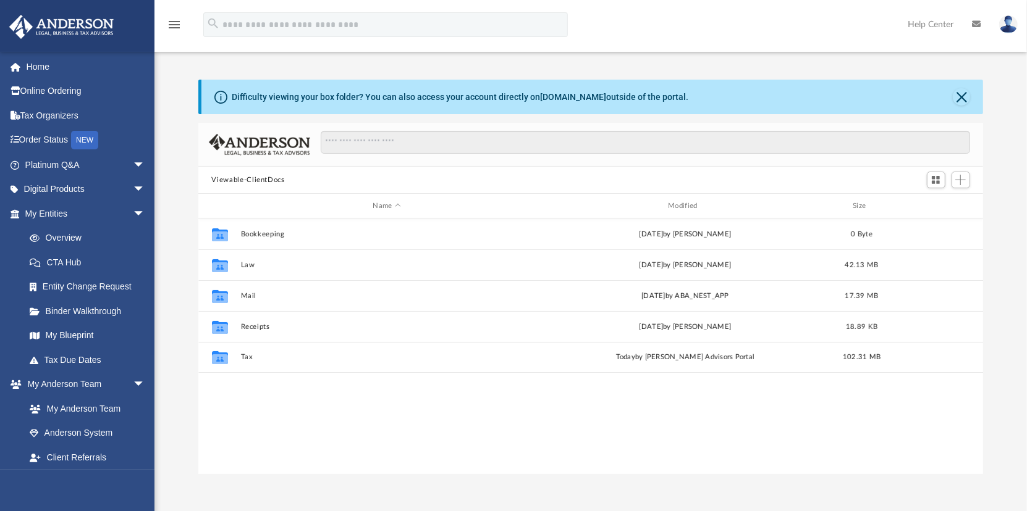
scroll to position [271, 776]
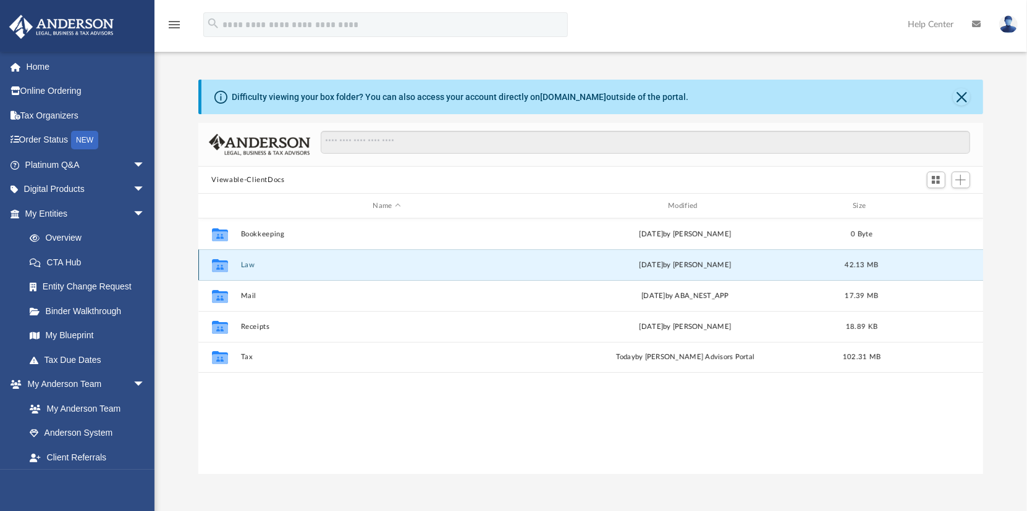
click at [246, 263] on button "Law" at bounding box center [386, 265] width 293 height 8
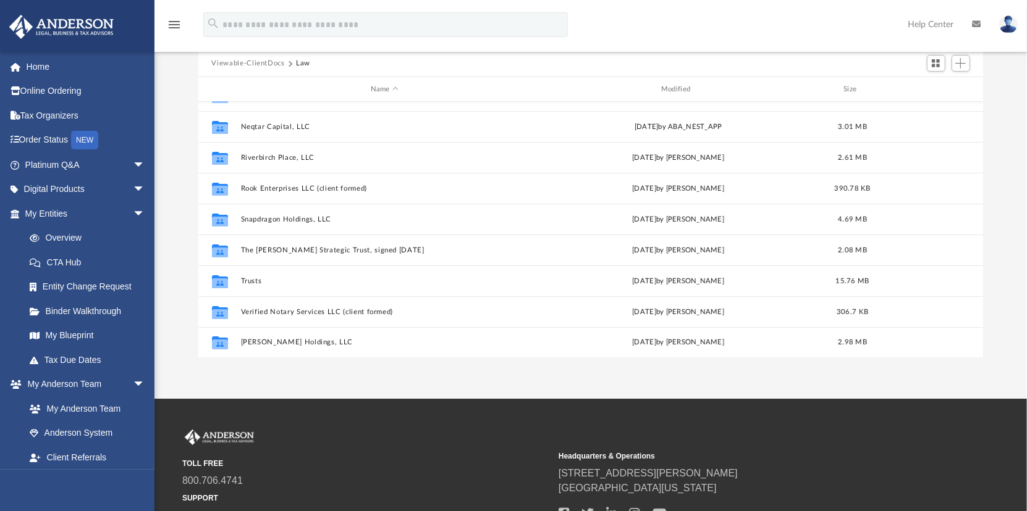
scroll to position [124, 0]
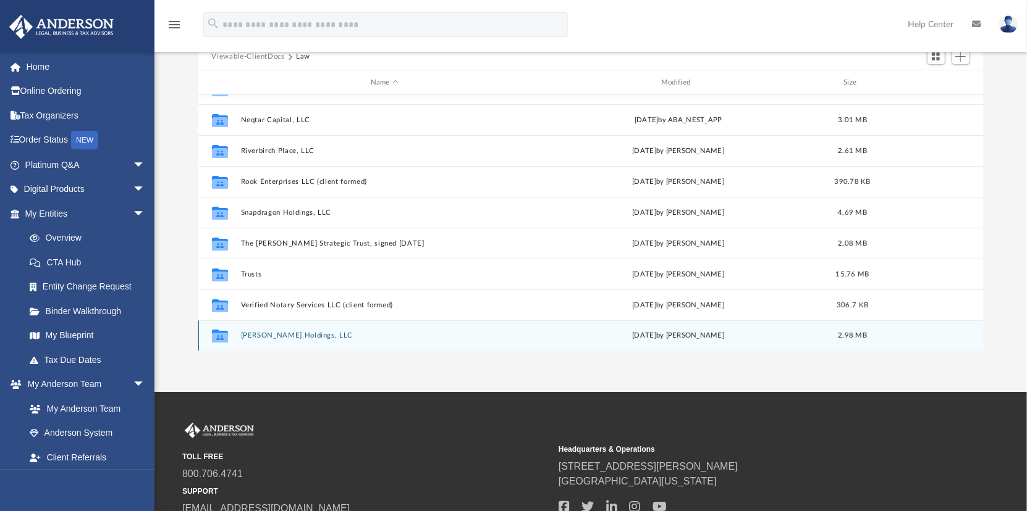
click at [268, 337] on button "[PERSON_NAME] Holdings, LLC" at bounding box center [384, 336] width 288 height 8
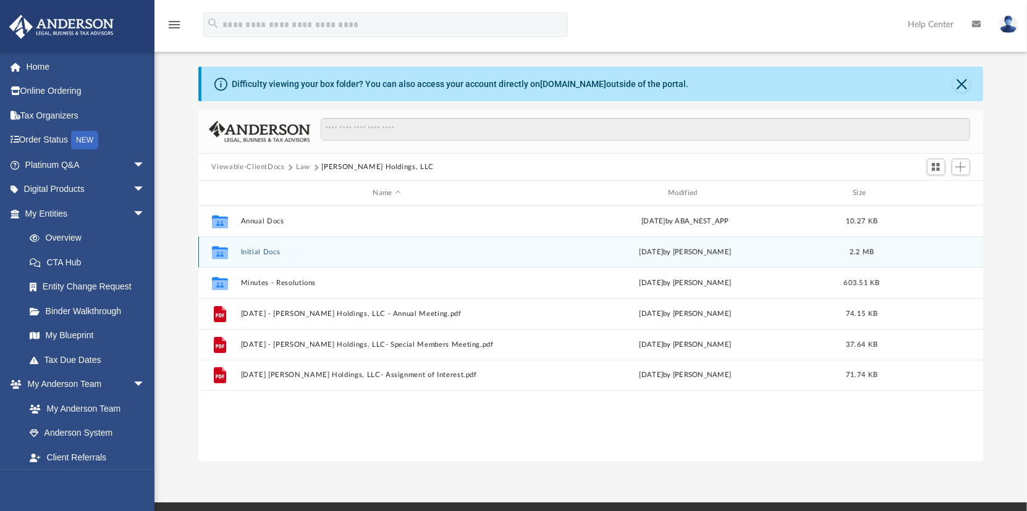
scroll to position [0, 0]
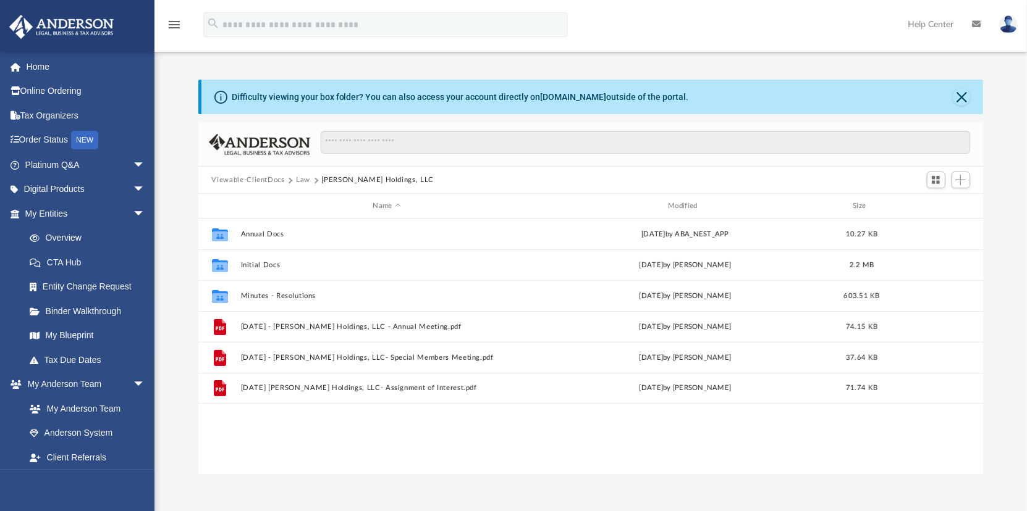
click at [300, 180] on button "Law" at bounding box center [303, 180] width 14 height 11
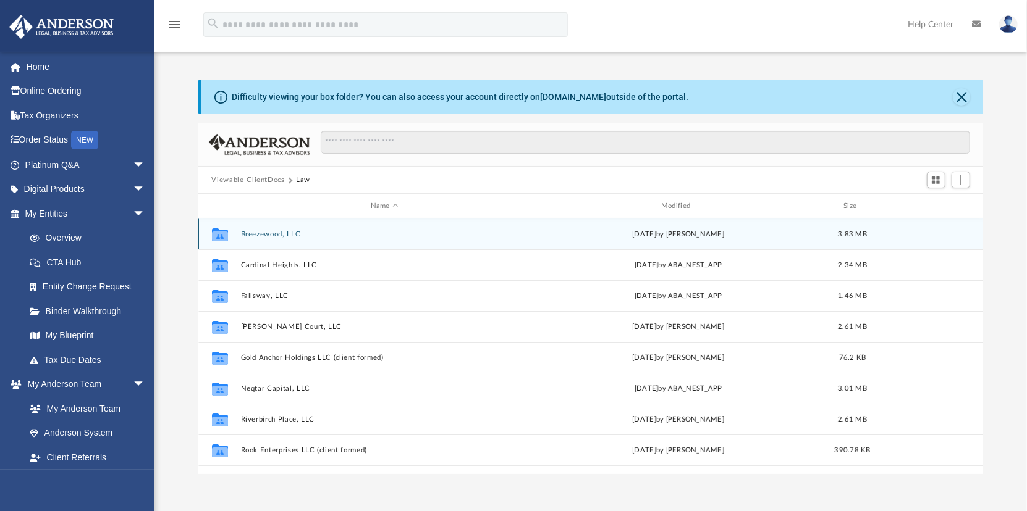
click at [271, 231] on button "Breezewood, LLC" at bounding box center [384, 234] width 288 height 8
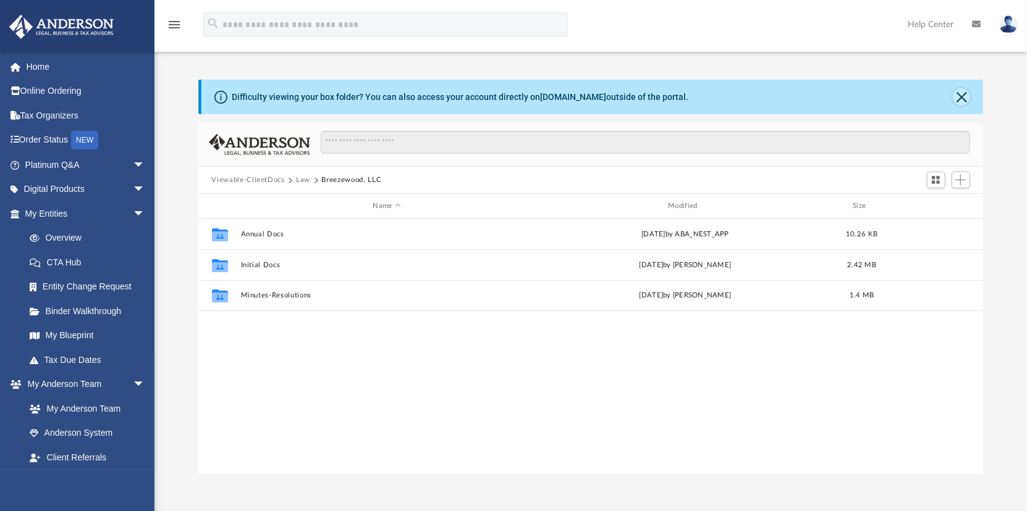
click at [964, 93] on button "Close" at bounding box center [960, 96] width 17 height 17
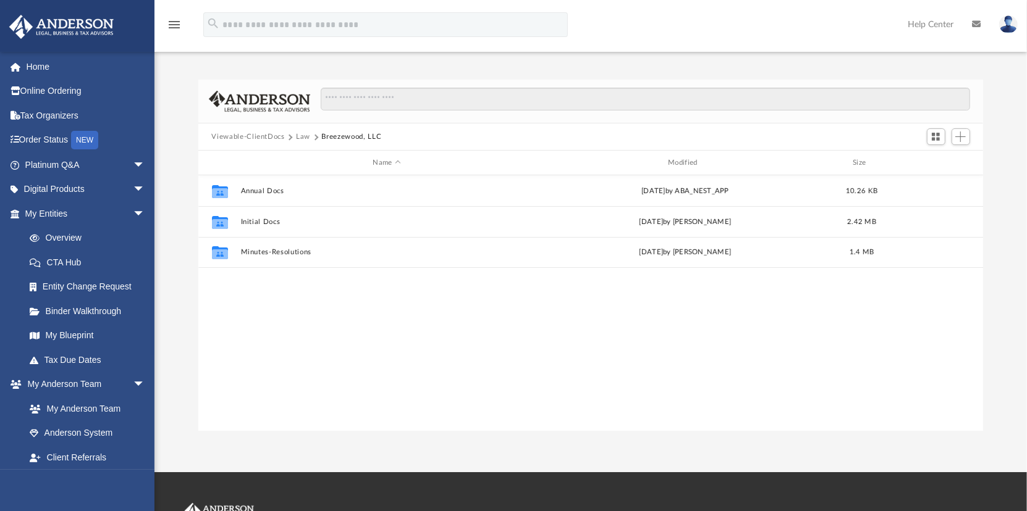
click at [296, 135] on button "Law" at bounding box center [303, 137] width 14 height 11
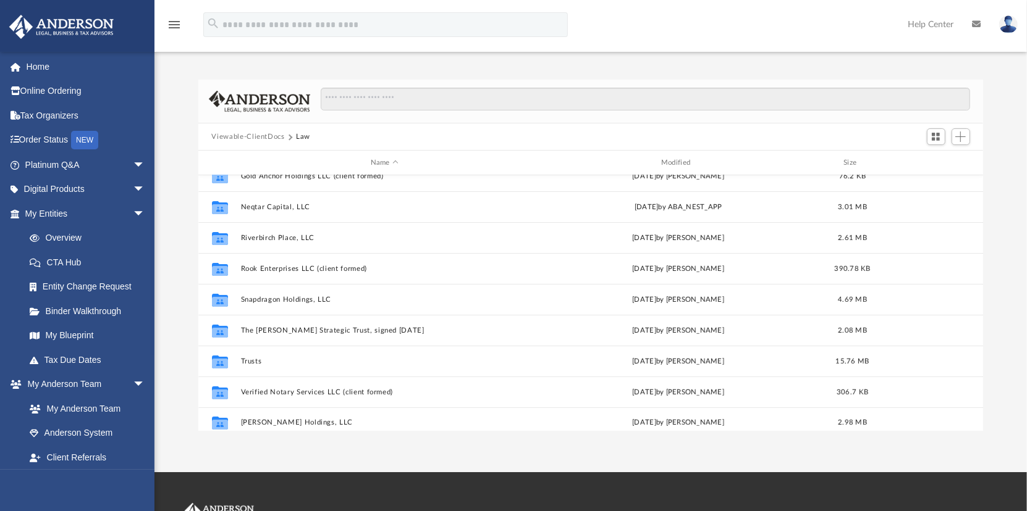
scroll to position [145, 0]
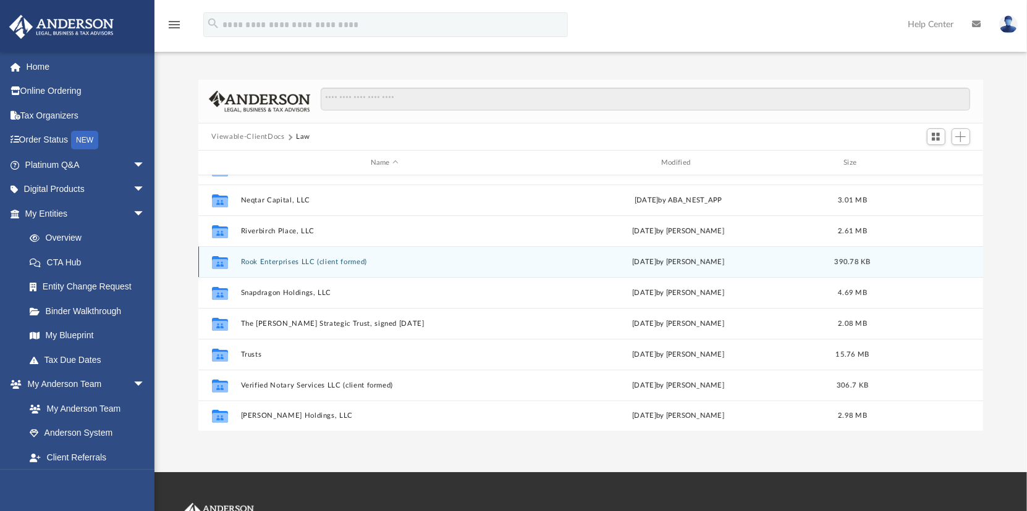
click at [266, 259] on button "Rook Enterprises LLC (client formed)" at bounding box center [384, 262] width 288 height 8
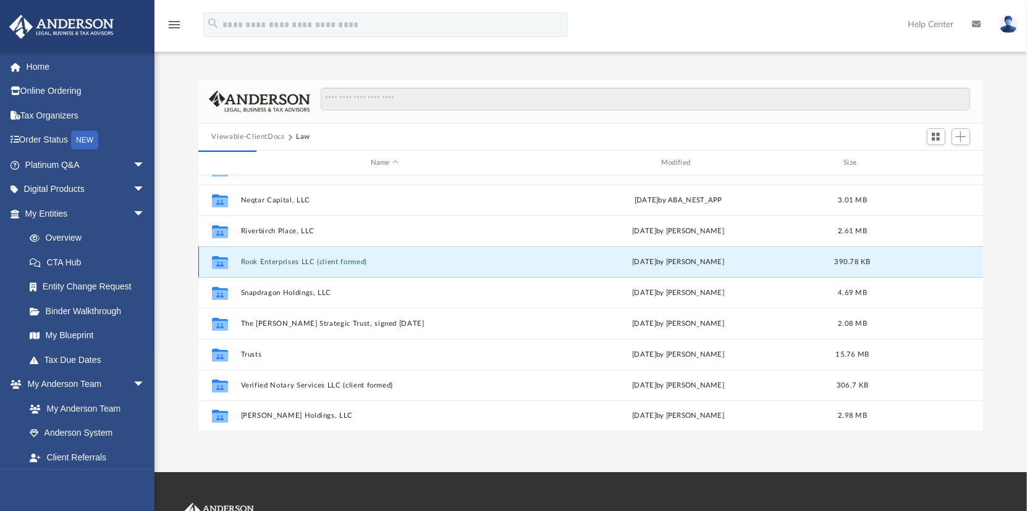
scroll to position [0, 0]
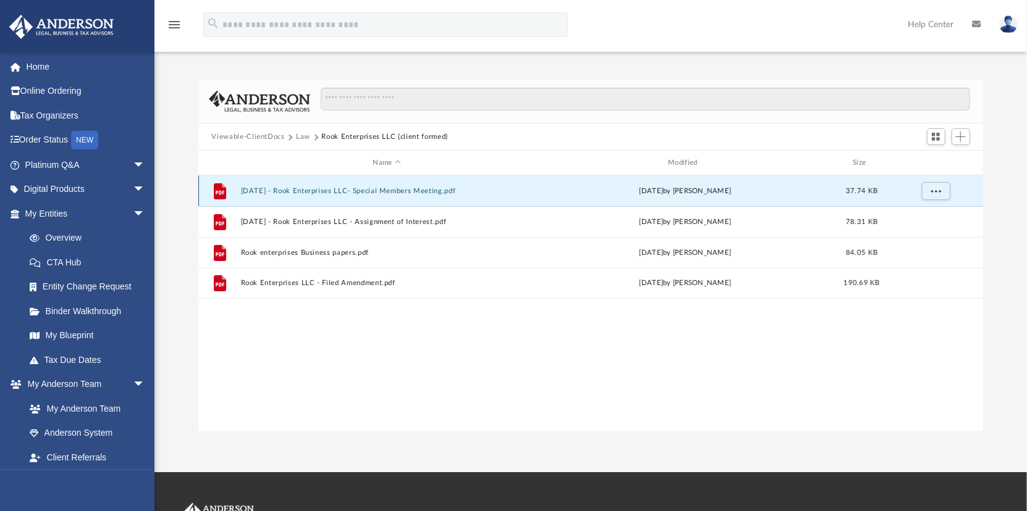
click at [319, 190] on button "[DATE] - Rook Enterprises LLC- Special Members Meeting.pdf" at bounding box center [386, 191] width 293 height 8
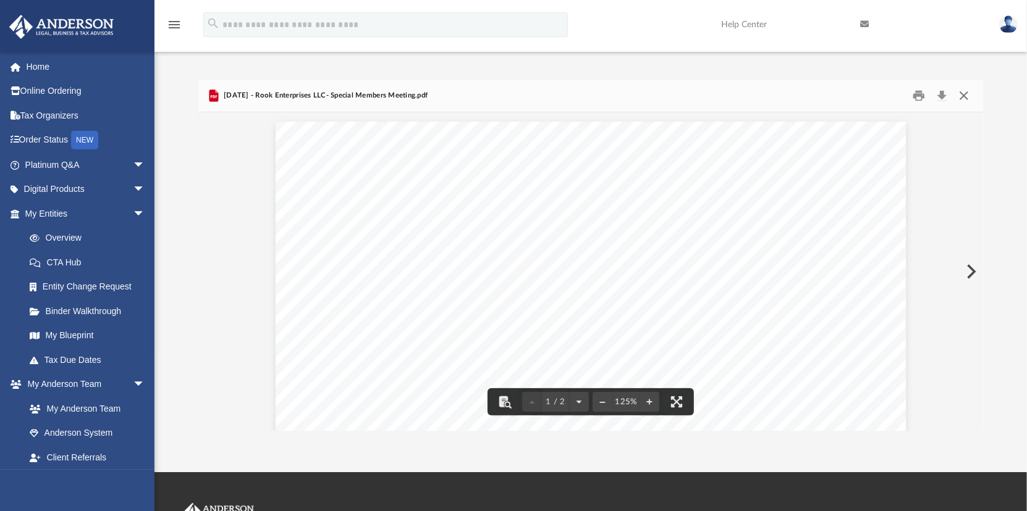
click at [965, 93] on button "Close" at bounding box center [963, 95] width 22 height 19
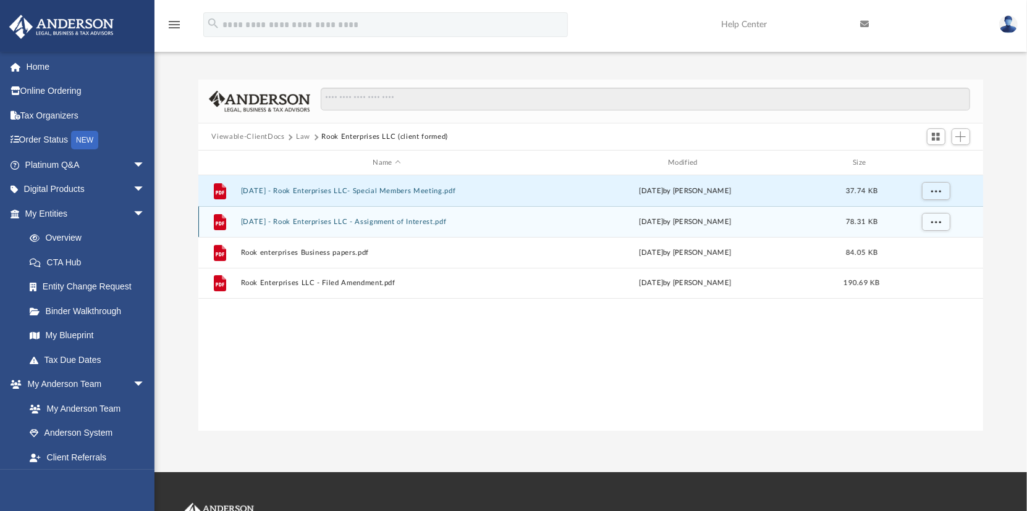
click at [328, 219] on button "[DATE] - Rook Enterprises LLC - Assignment of Interest.pdf" at bounding box center [386, 222] width 293 height 8
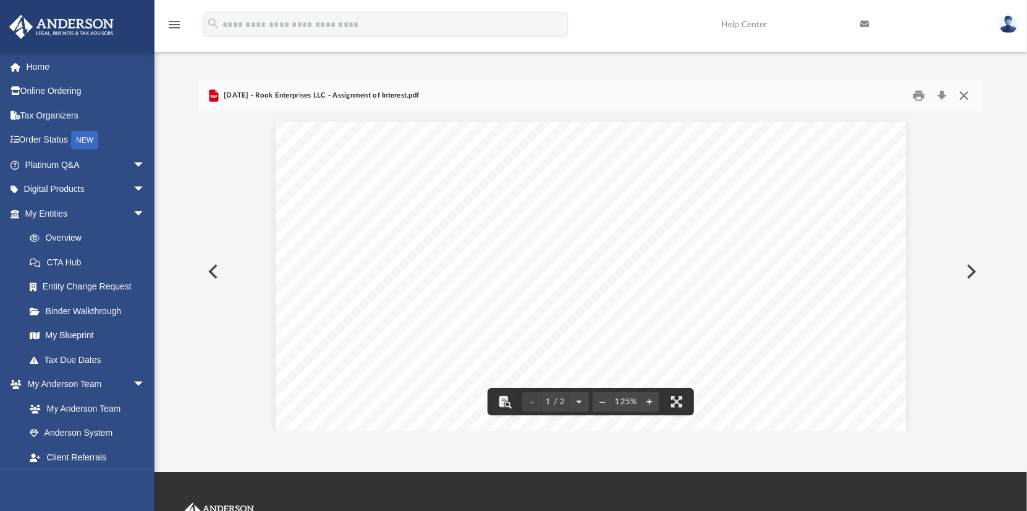
click at [967, 91] on button "Close" at bounding box center [963, 95] width 22 height 19
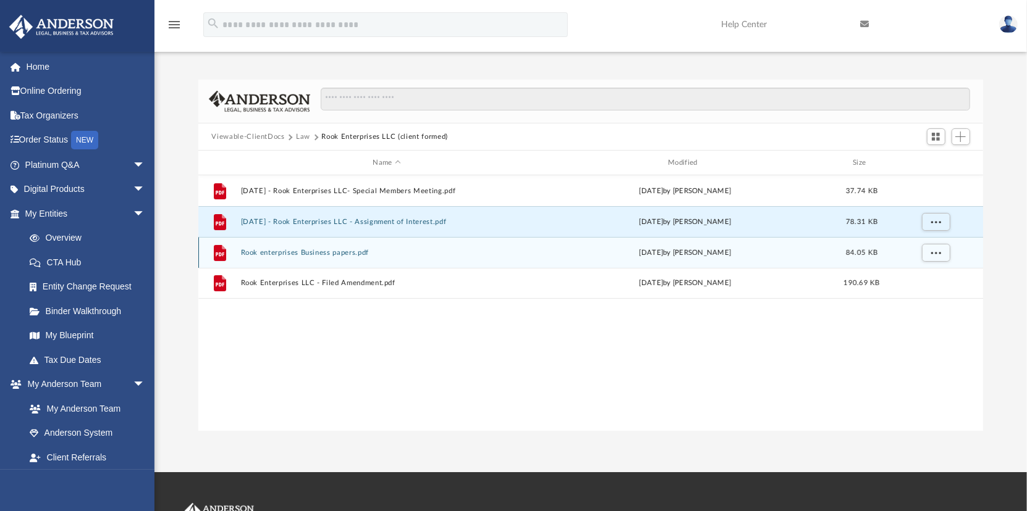
click at [298, 250] on button "Rook enterprises Business papers.pdf" at bounding box center [386, 253] width 293 height 8
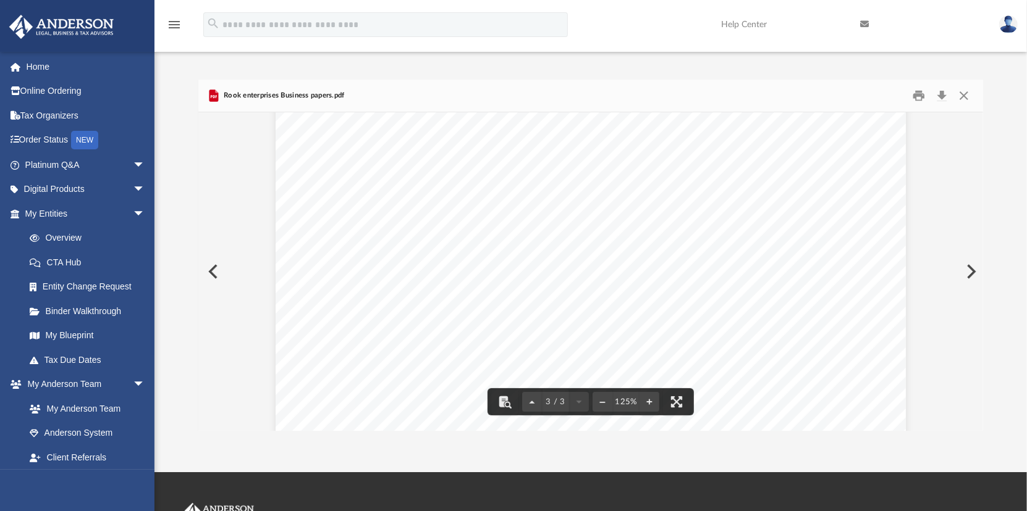
scroll to position [2162, 0]
click at [968, 88] on button "Close" at bounding box center [963, 95] width 22 height 19
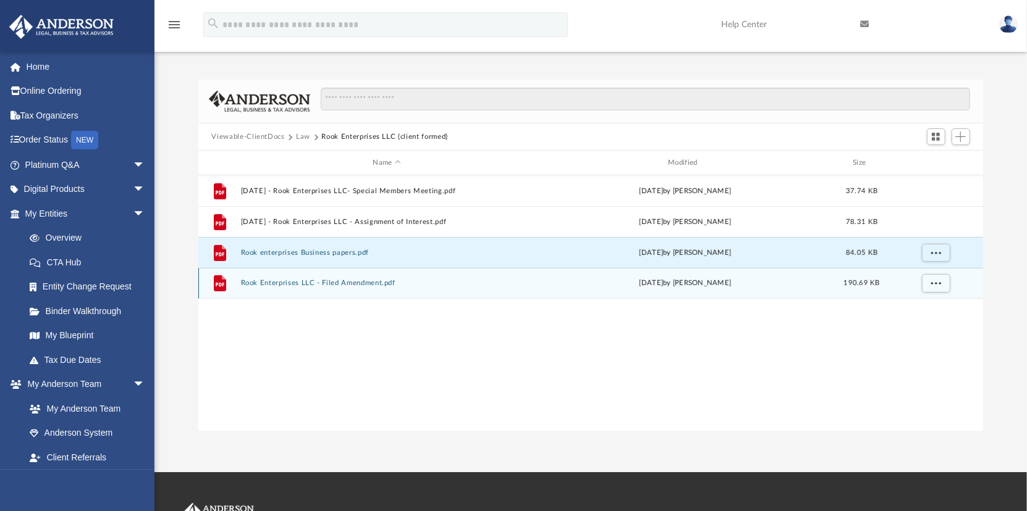
click at [289, 278] on div "File Rook Enterprises LLC - Filed Amendment.pdf [DATE] by [PERSON_NAME] 190.69 …" at bounding box center [590, 283] width 785 height 31
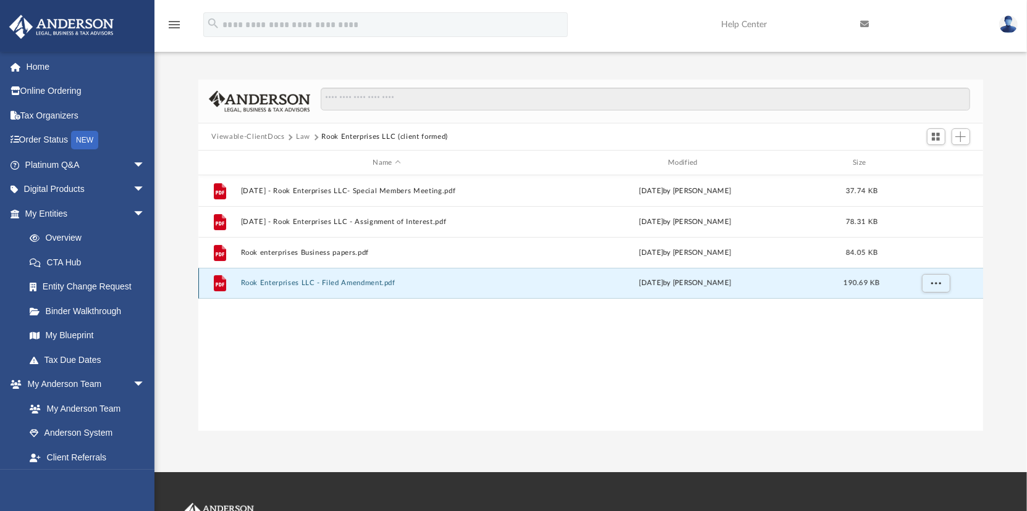
click at [280, 281] on button "Rook Enterprises LLC - Filed Amendment.pdf" at bounding box center [386, 283] width 293 height 8
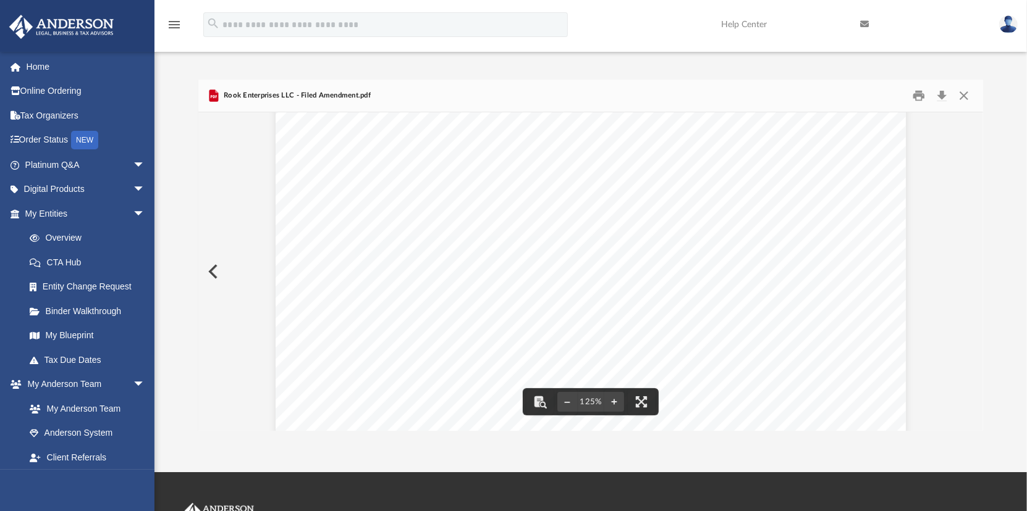
scroll to position [0, 0]
click at [962, 91] on button "Close" at bounding box center [963, 95] width 22 height 19
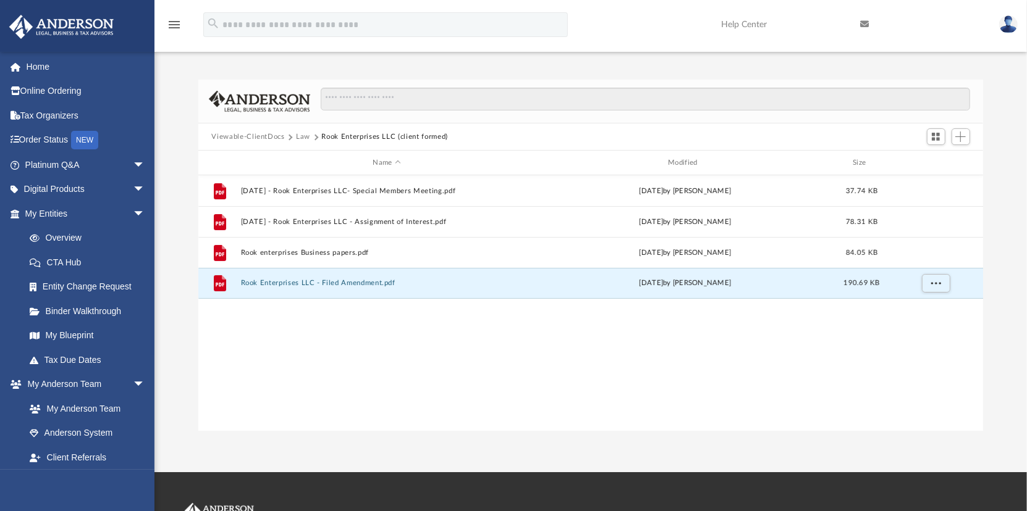
click at [303, 135] on button "Law" at bounding box center [303, 137] width 14 height 11
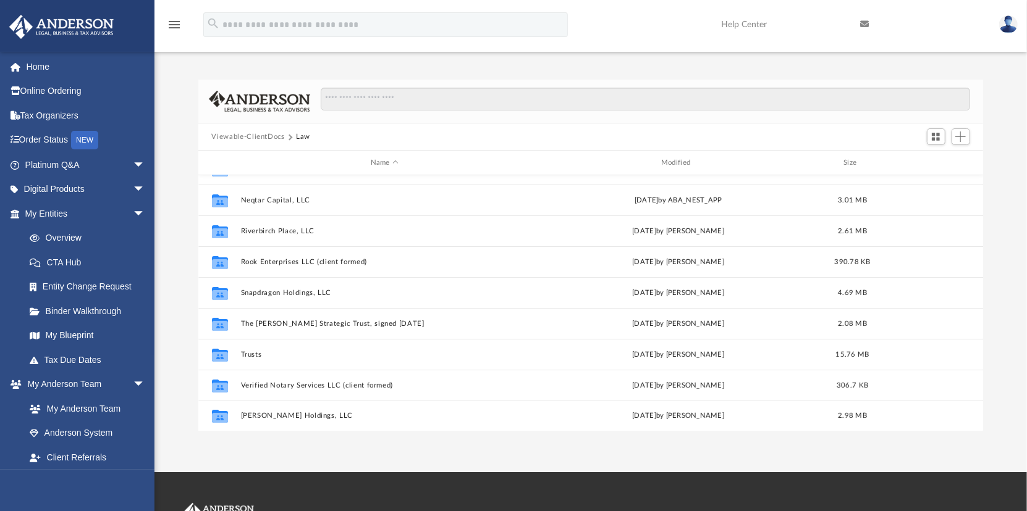
scroll to position [62, 0]
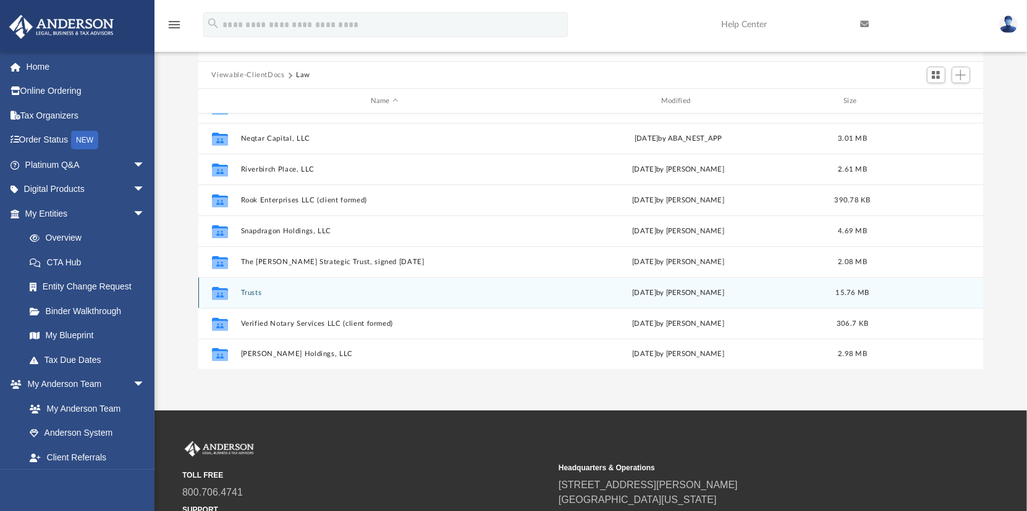
click at [246, 289] on button "Trusts" at bounding box center [384, 293] width 288 height 8
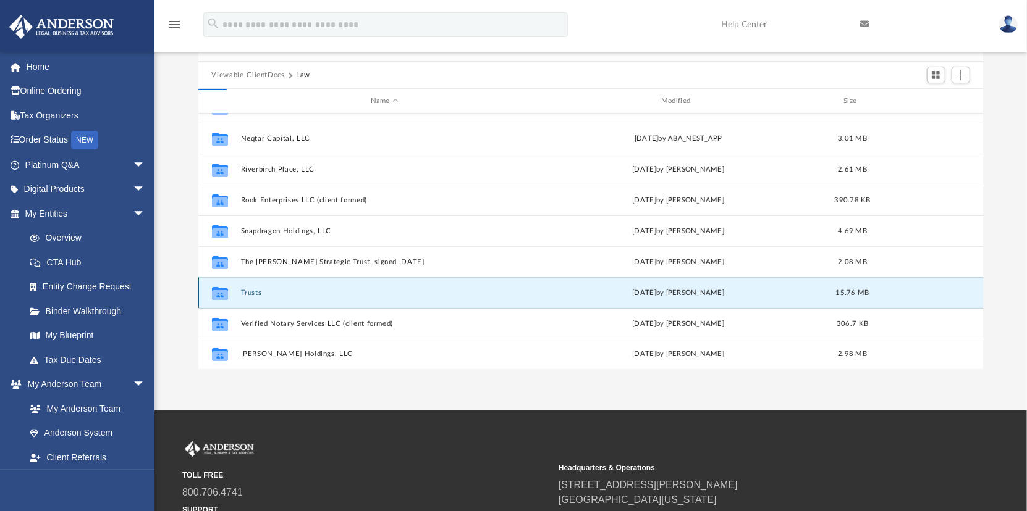
scroll to position [0, 0]
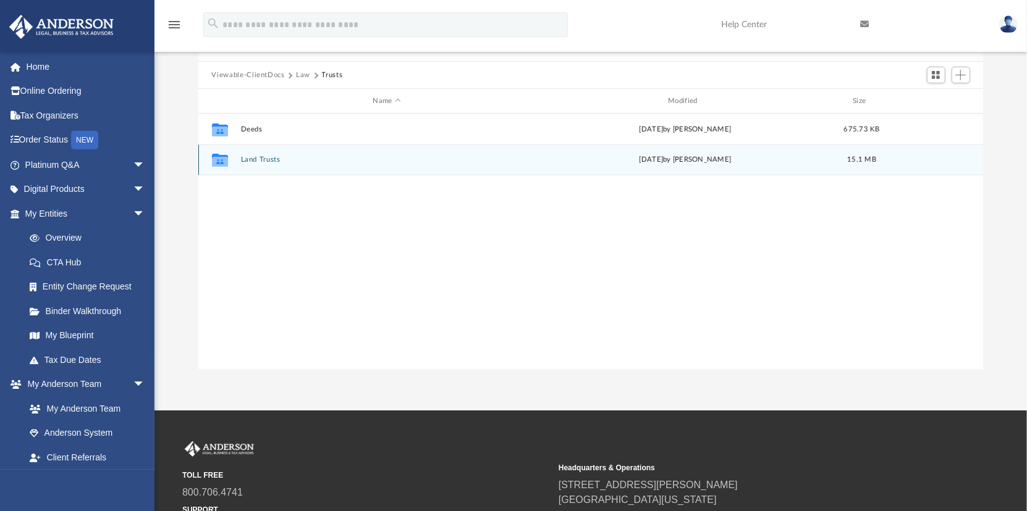
click at [250, 158] on button "Land Trusts" at bounding box center [386, 160] width 293 height 8
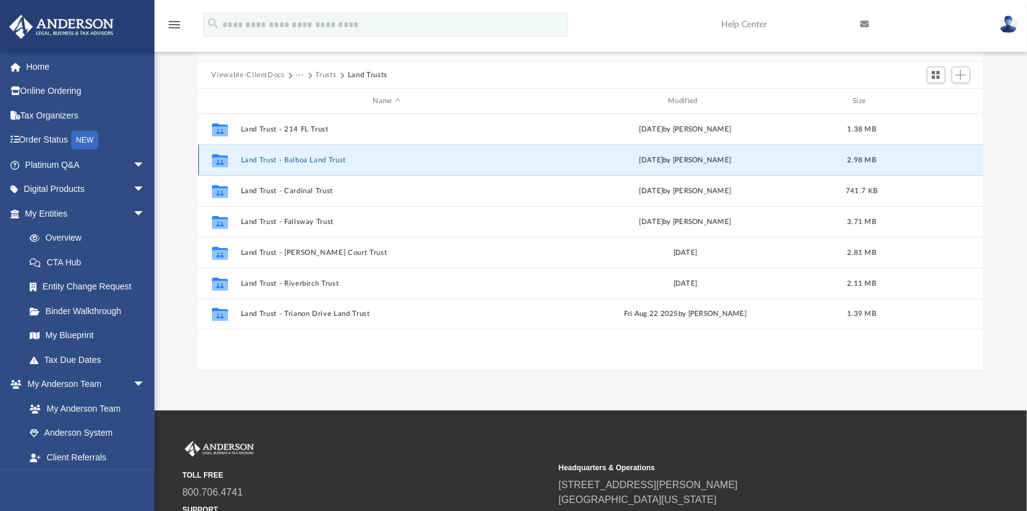
click at [303, 158] on button "Land Trust - Balboa Land Trust" at bounding box center [386, 160] width 293 height 8
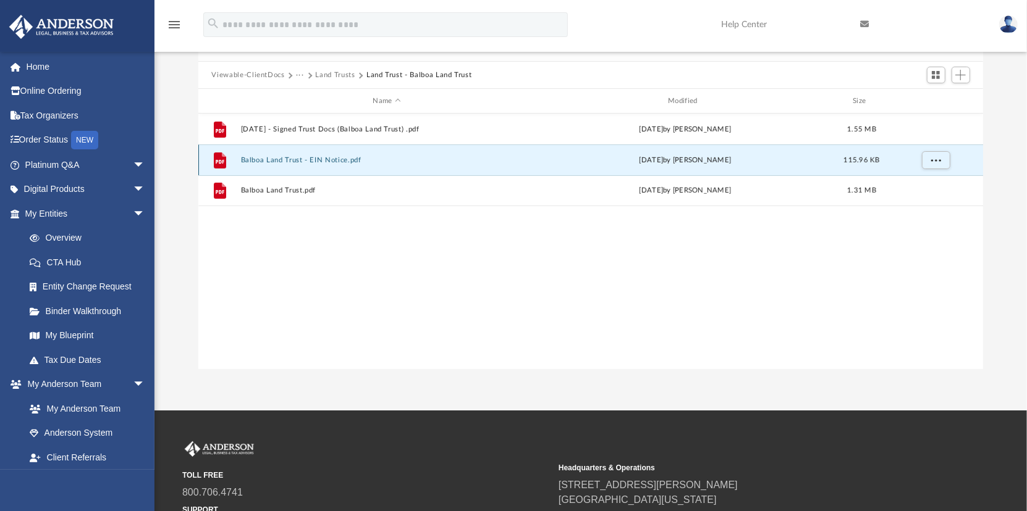
click at [293, 158] on button "Balboa Land Trust - EIN Notice.pdf" at bounding box center [386, 160] width 293 height 8
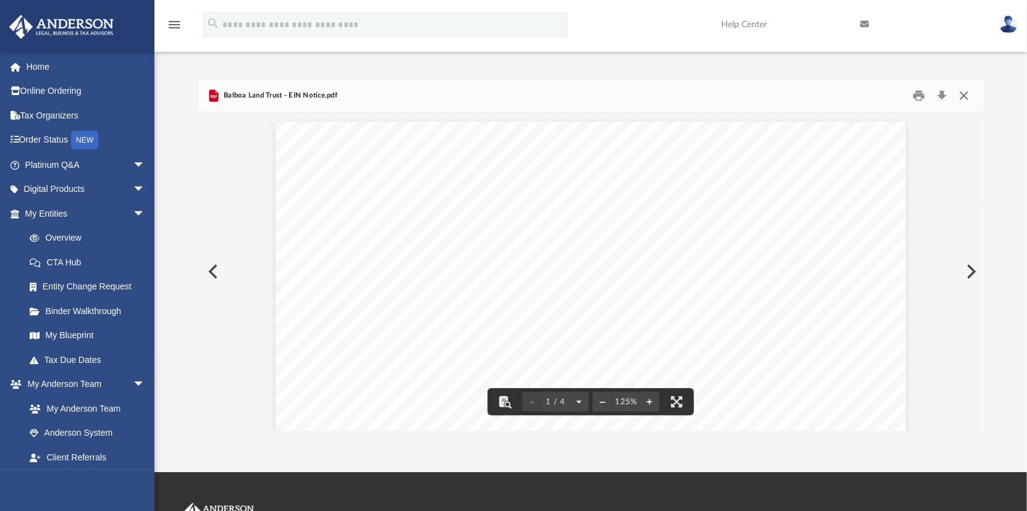
click at [965, 92] on button "Close" at bounding box center [963, 95] width 22 height 19
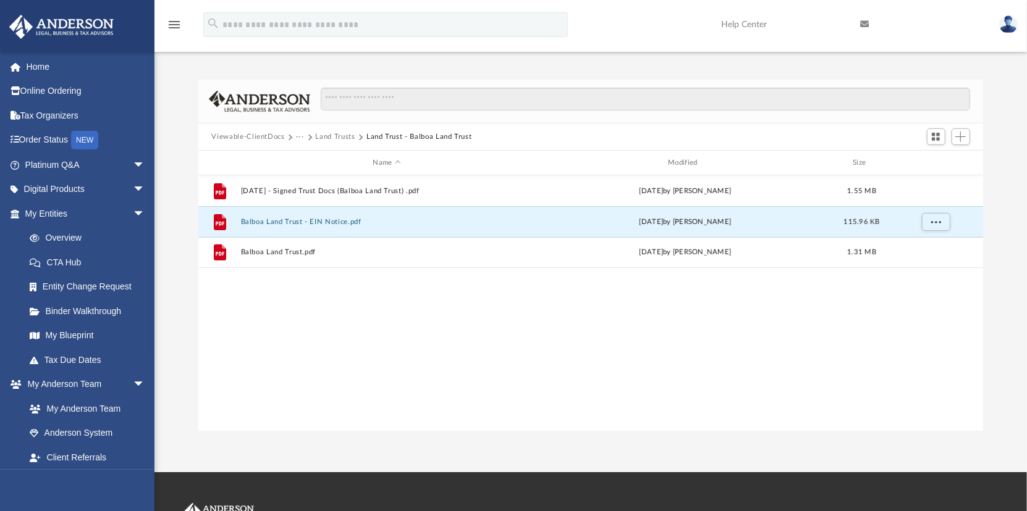
click at [382, 135] on button "Land Trust - Balboa Land Trust" at bounding box center [419, 137] width 106 height 11
click at [342, 135] on button "Land Trusts" at bounding box center [336, 137] width 40 height 11
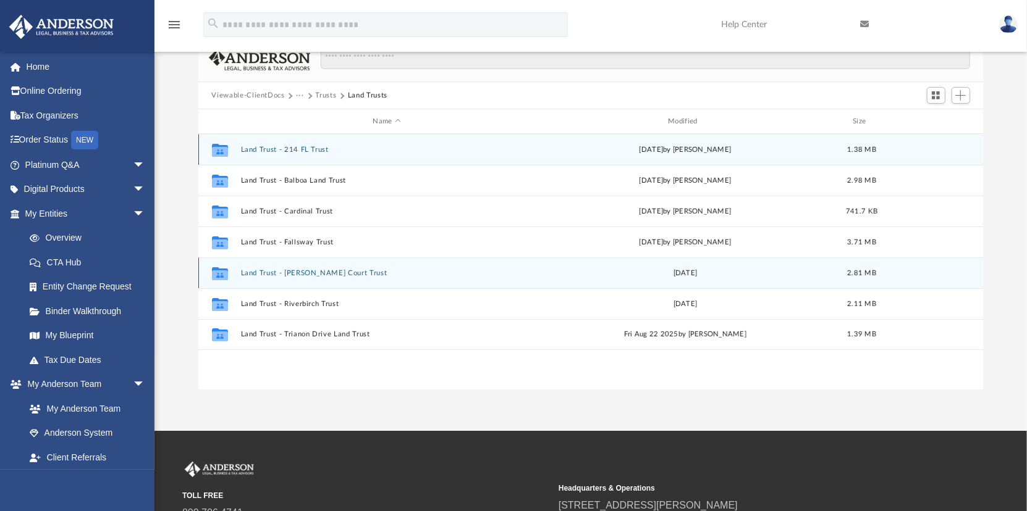
scroll to position [62, 0]
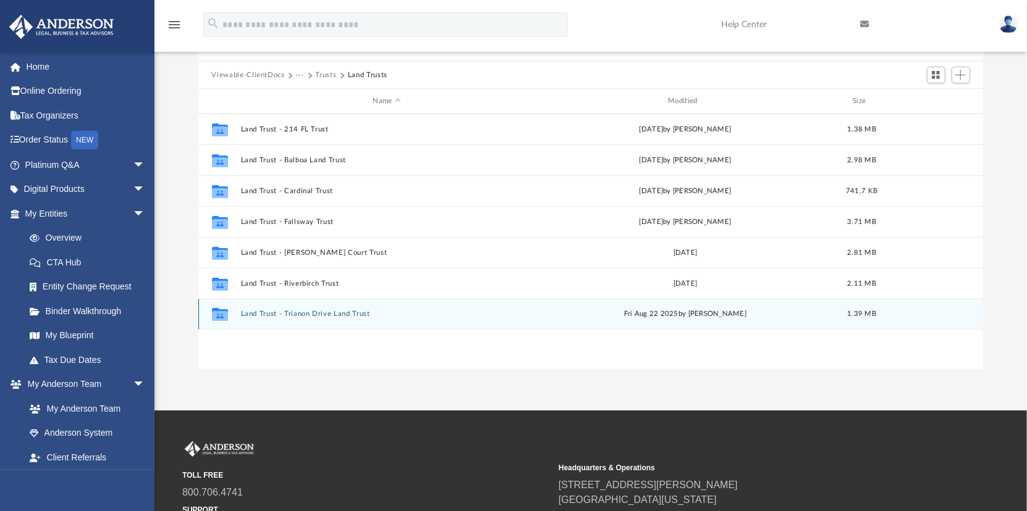
click at [289, 311] on button "Land Trust - Trianon Drive Land Trust" at bounding box center [386, 314] width 293 height 8
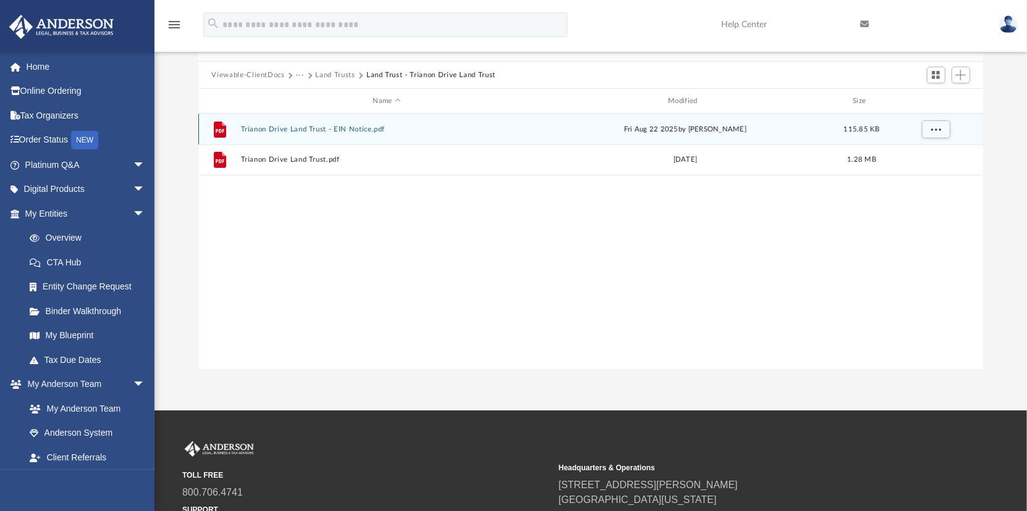
click at [323, 125] on button "Trianon Drive Land Trust - EIN Notice.pdf" at bounding box center [386, 129] width 293 height 8
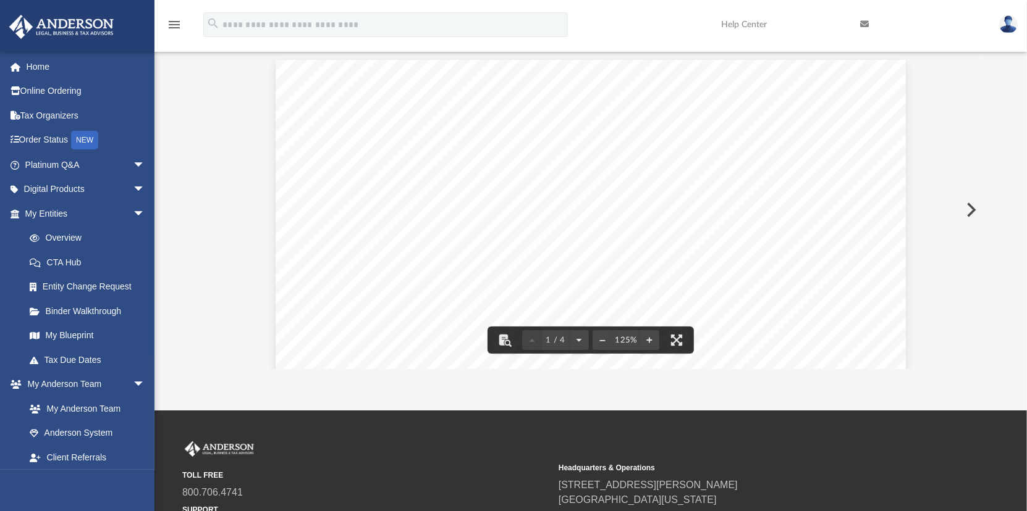
scroll to position [0, 0]
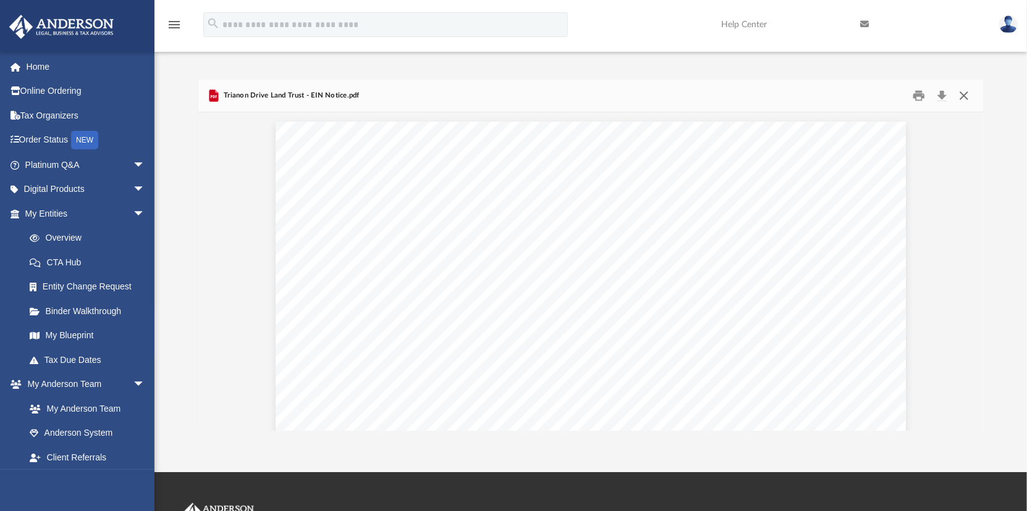
click at [964, 93] on button "Close" at bounding box center [963, 95] width 22 height 19
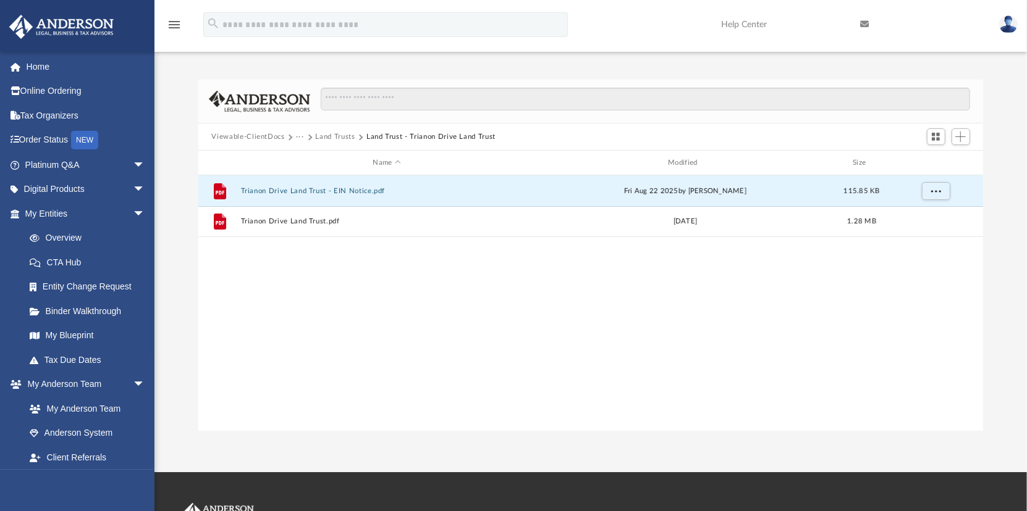
click at [331, 135] on button "Land Trusts" at bounding box center [336, 137] width 40 height 11
